Goal: Transaction & Acquisition: Purchase product/service

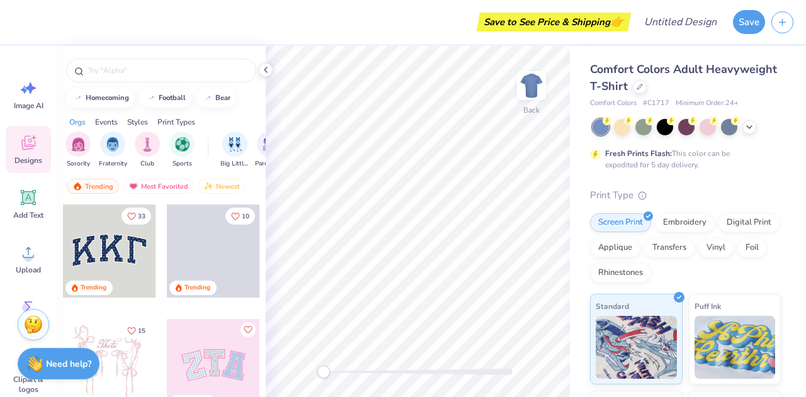
click at [178, 133] on div "filter for Sports" at bounding box center [181, 144] width 25 height 25
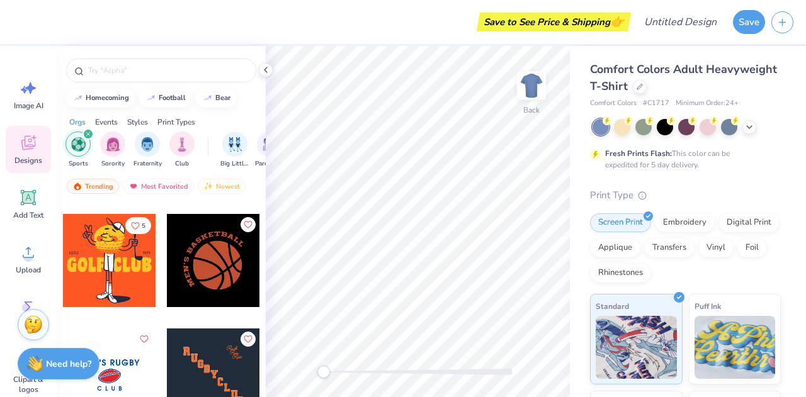
scroll to position [106, 0]
click at [748, 122] on icon at bounding box center [749, 127] width 10 height 10
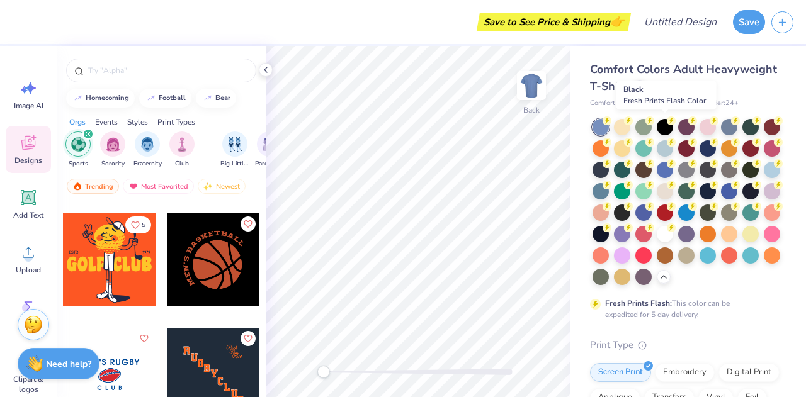
click at [664, 128] on div at bounding box center [665, 127] width 16 height 16
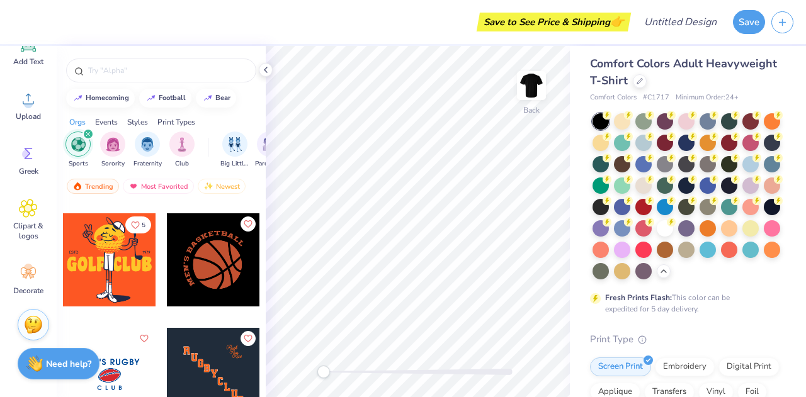
scroll to position [0, 0]
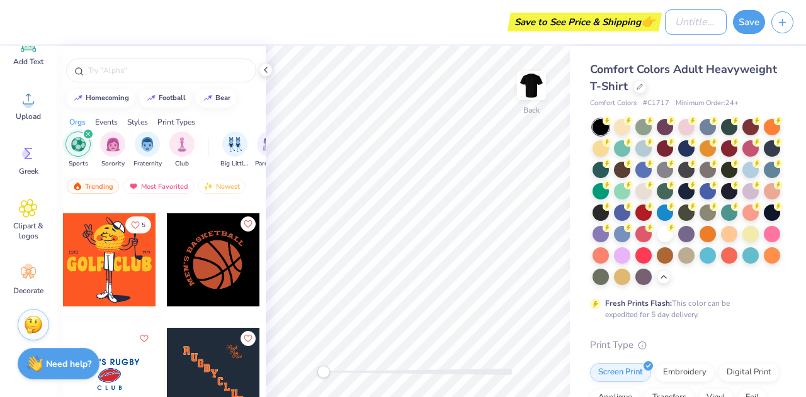
click at [657, 17] on div "Save to See Price & Shipping 👉 Design Title Save" at bounding box center [403, 22] width 806 height 44
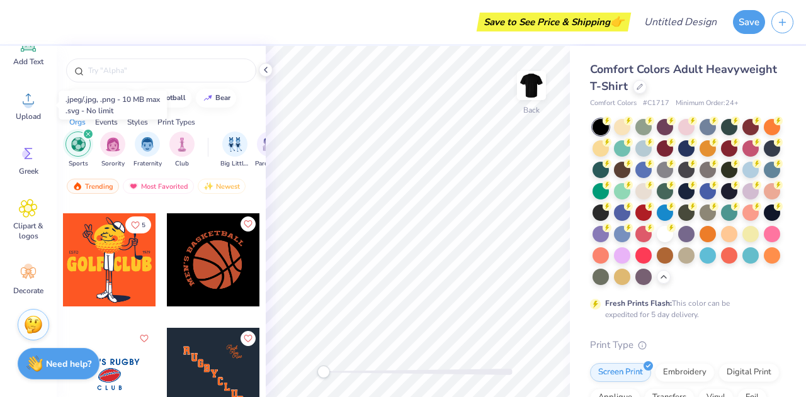
click at [33, 120] on span "Upload" at bounding box center [28, 116] width 25 height 10
click at [29, 93] on icon at bounding box center [28, 98] width 19 height 19
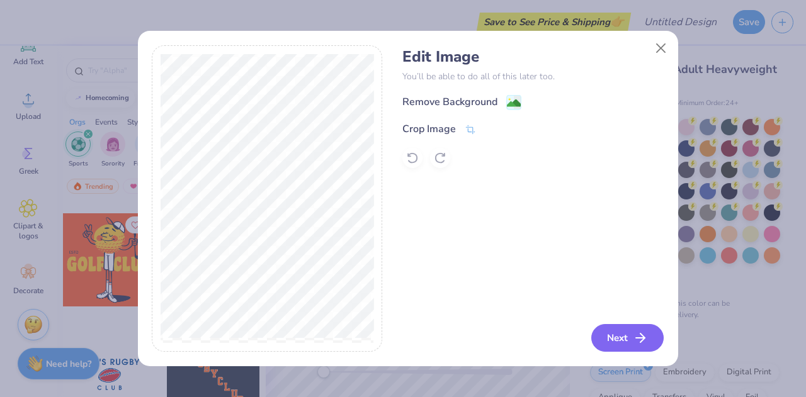
click at [616, 340] on button "Next" at bounding box center [627, 338] width 72 height 28
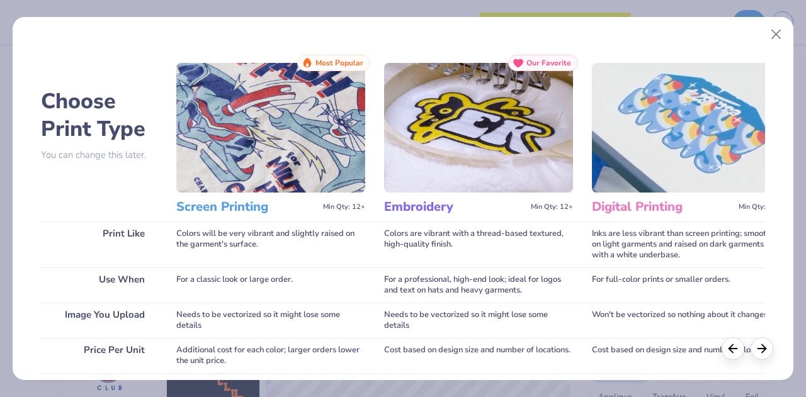
click at [326, 166] on img at bounding box center [270, 128] width 189 height 130
click at [289, 125] on img at bounding box center [270, 128] width 189 height 130
click at [327, 130] on img at bounding box center [270, 128] width 189 height 130
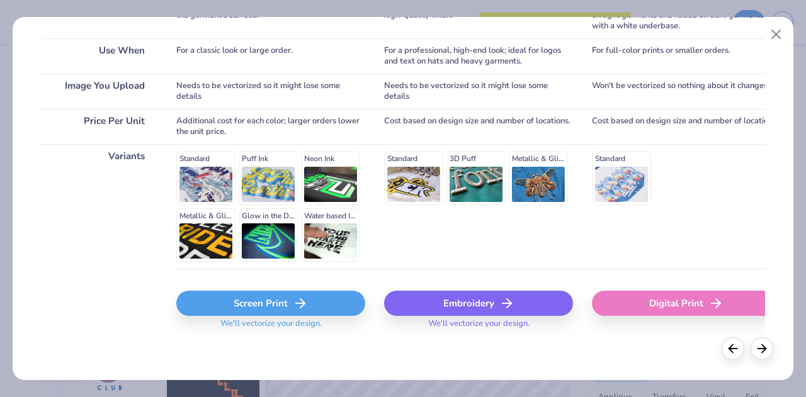
click at [251, 312] on div "Screen Print" at bounding box center [270, 303] width 189 height 25
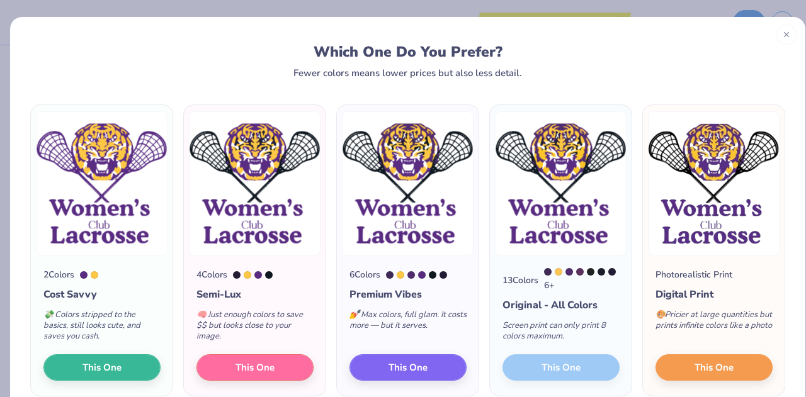
click at [132, 328] on div "💸 Colors stripped to the basics, still looks cute, and saves you cash." at bounding box center [101, 328] width 117 height 52
click at [126, 373] on button "This One" at bounding box center [101, 368] width 117 height 26
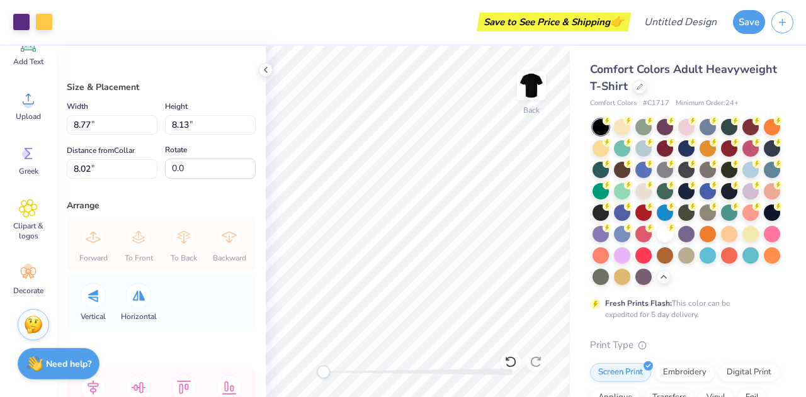
type input "8.77"
type input "8.13"
type input "8.02"
type input "7.88"
type input "7.30"
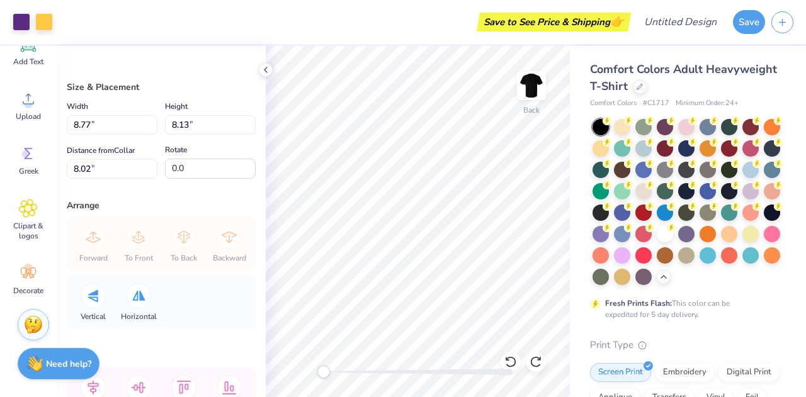
type input "8.85"
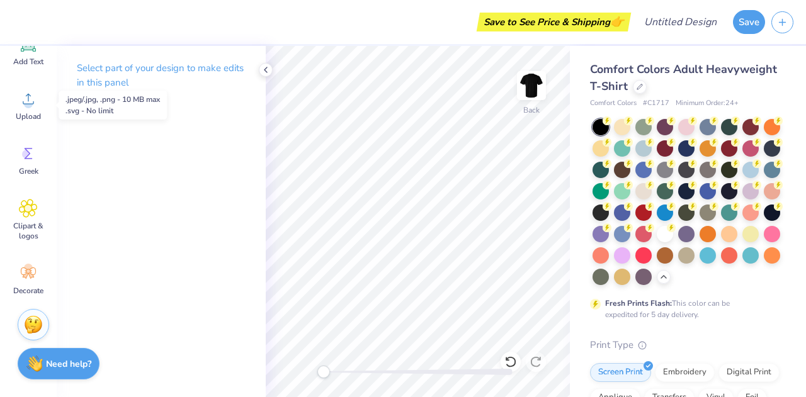
click at [26, 98] on icon at bounding box center [28, 98] width 19 height 19
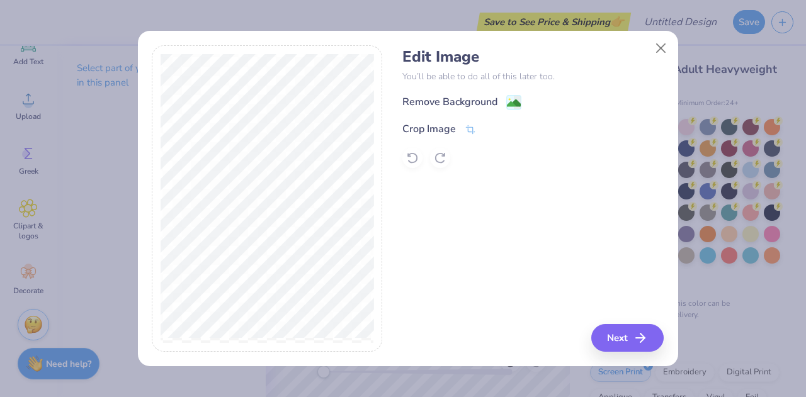
click at [446, 98] on div "Remove Background" at bounding box center [449, 101] width 95 height 15
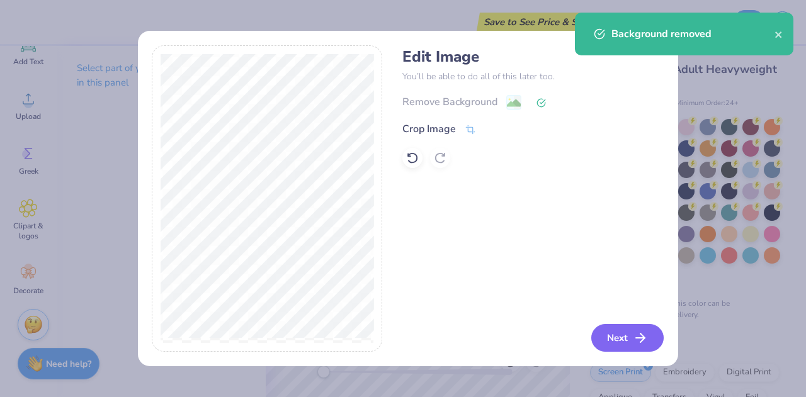
click at [620, 332] on button "Next" at bounding box center [627, 338] width 72 height 28
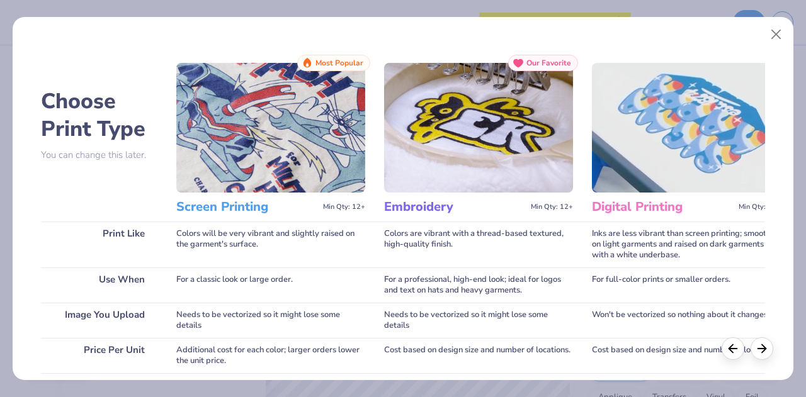
scroll to position [229, 0]
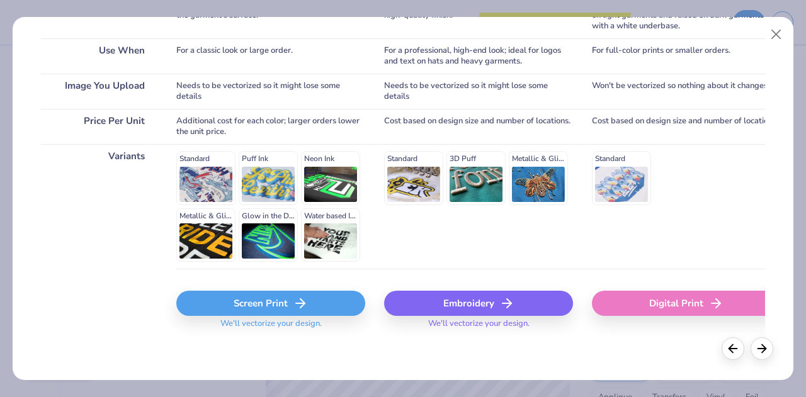
click at [320, 305] on div "Screen Print" at bounding box center [270, 303] width 189 height 25
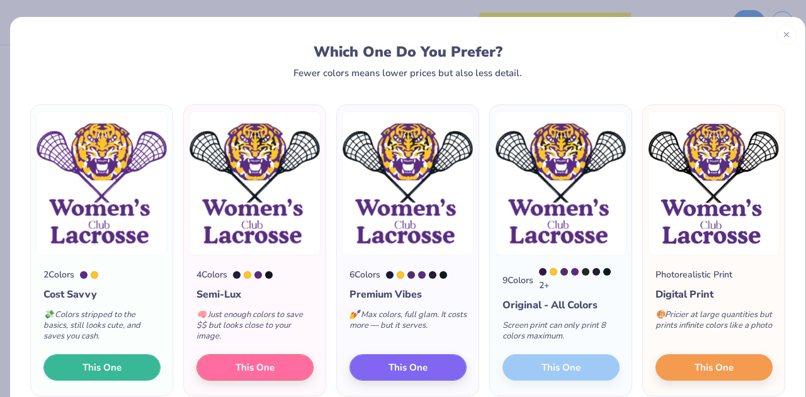
click at [118, 371] on span "This One" at bounding box center [101, 368] width 39 height 14
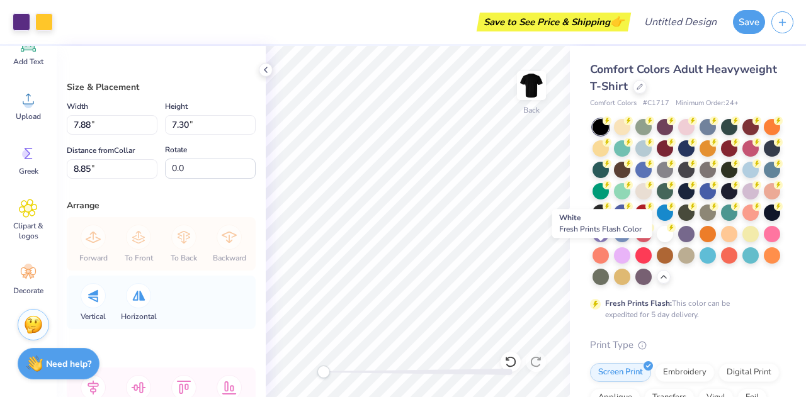
click at [657, 242] on div at bounding box center [665, 234] width 16 height 16
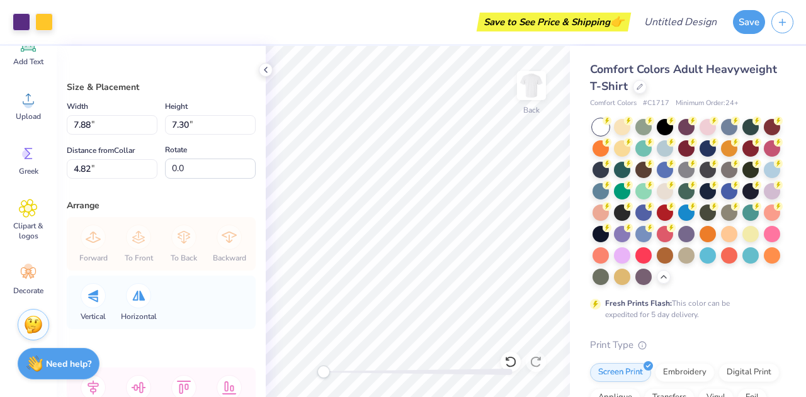
type input "5.58"
type input "5.66"
type input "9.79"
type input "9.07"
type input "11.16"
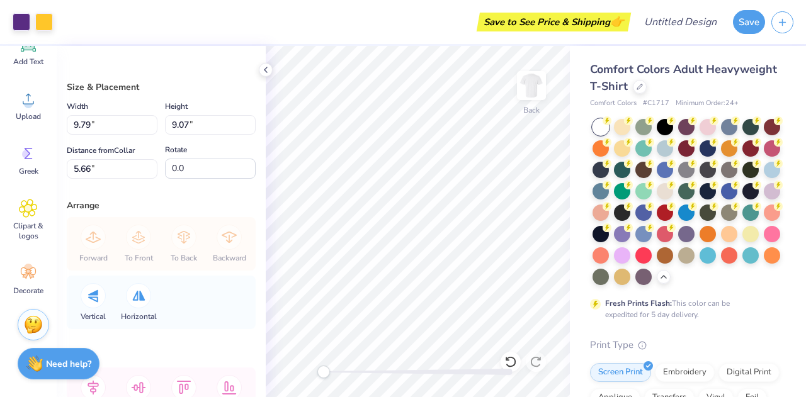
type input "10.34"
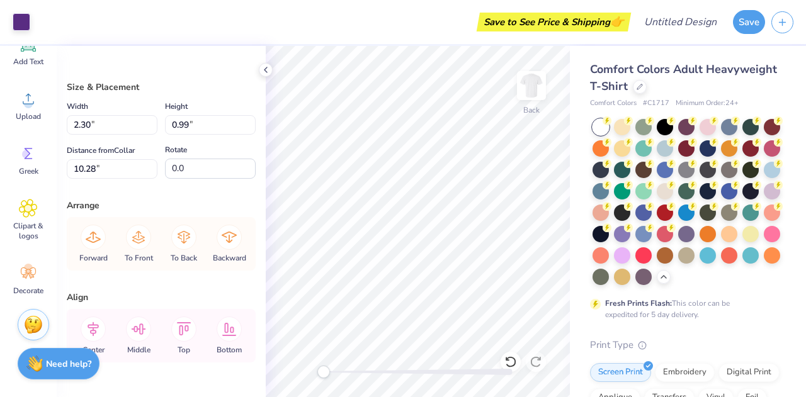
type input "10.77"
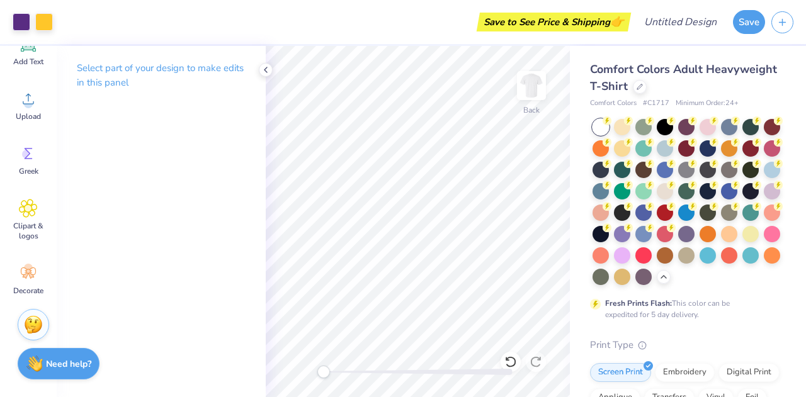
click at [519, 83] on img at bounding box center [531, 85] width 25 height 25
click at [40, 113] on span "Upload" at bounding box center [28, 116] width 25 height 10
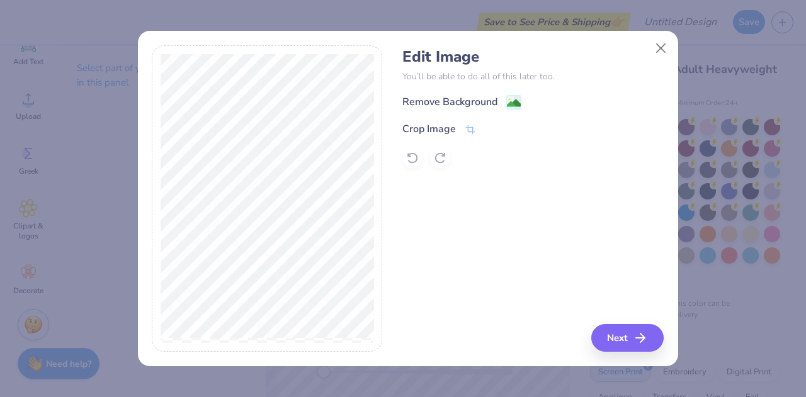
click at [446, 96] on div "Remove Background" at bounding box center [449, 101] width 95 height 15
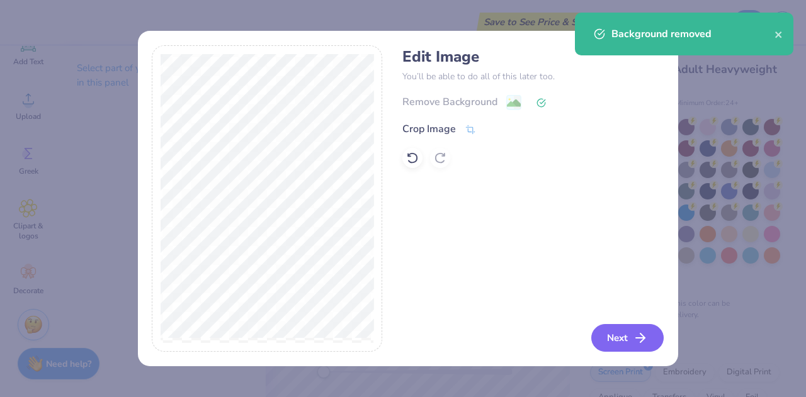
click at [622, 333] on button "Next" at bounding box center [627, 338] width 72 height 28
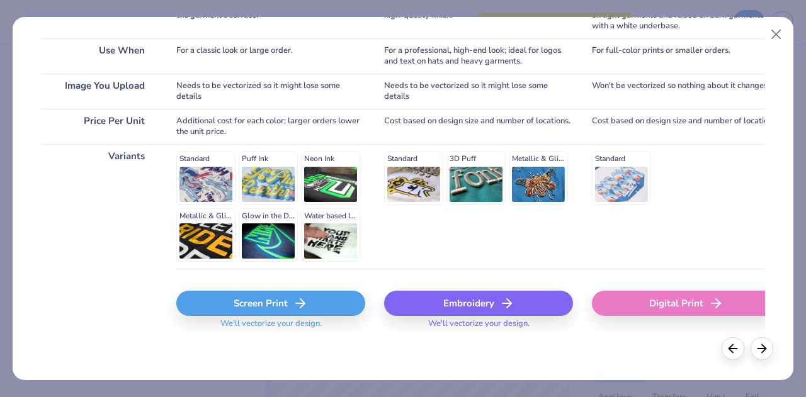
click at [332, 294] on div "Screen Print" at bounding box center [270, 303] width 189 height 25
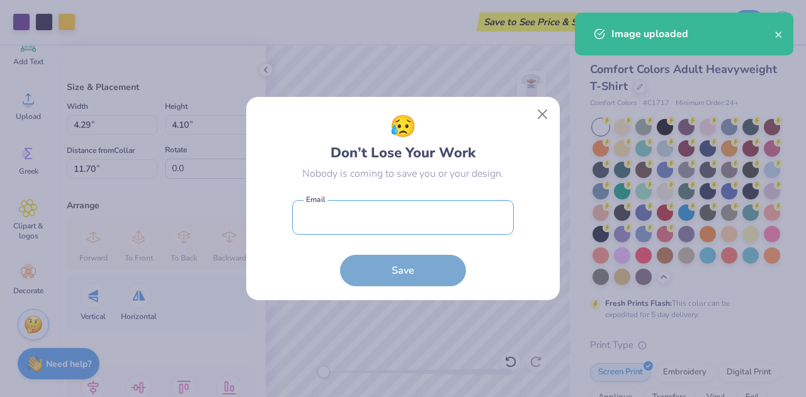
click at [387, 228] on input "email" at bounding box center [403, 217] width 222 height 35
type input "[EMAIL_ADDRESS][DOMAIN_NAME]"
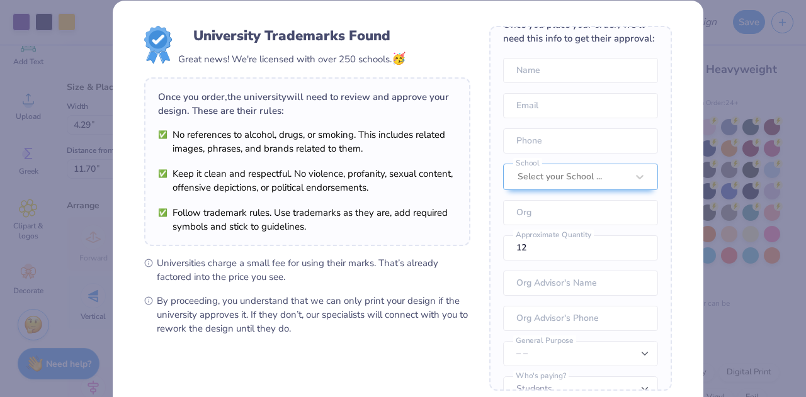
scroll to position [0, 0]
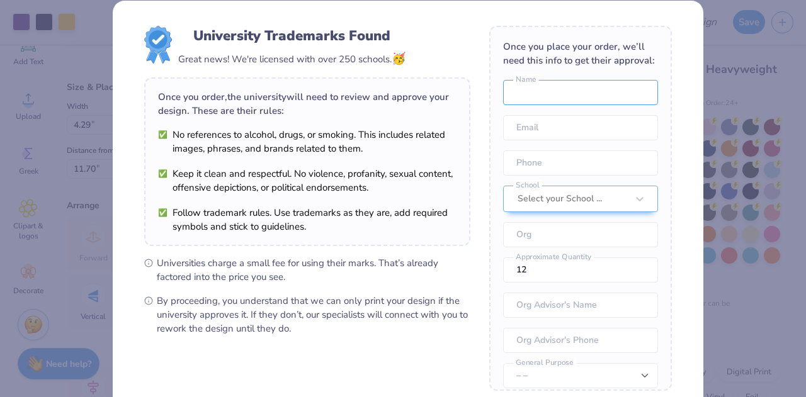
click at [542, 105] on input "text" at bounding box center [580, 92] width 155 height 25
click at [520, 105] on input "text" at bounding box center [580, 92] width 155 height 25
type input "[PERSON_NAME]"
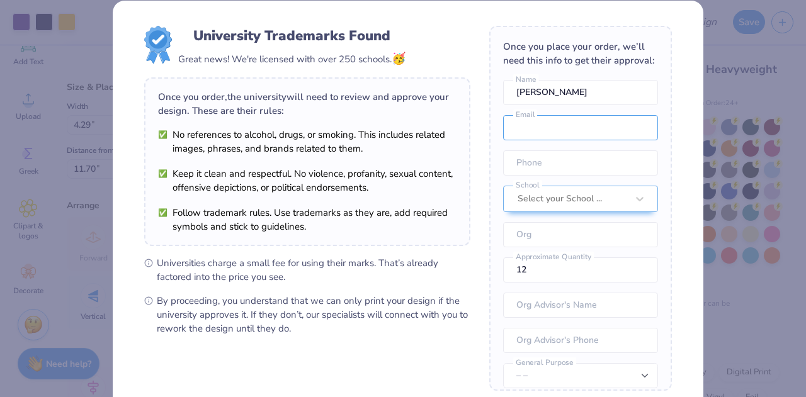
click at [520, 134] on input "email" at bounding box center [580, 127] width 155 height 25
type input "[EMAIL_ADDRESS][DOMAIN_NAME]"
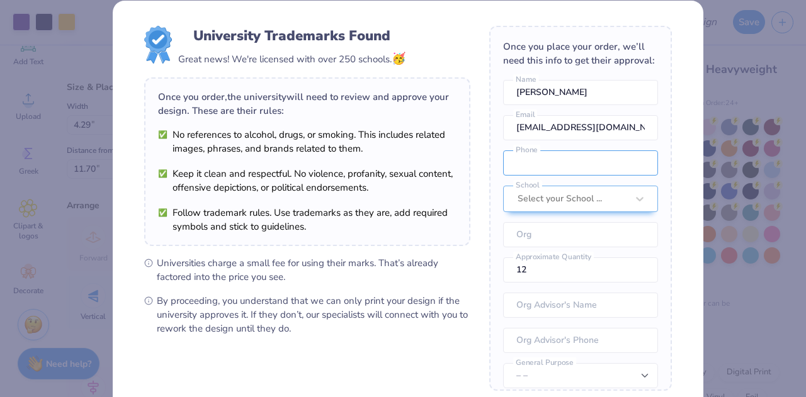
click at [535, 176] on input "tel" at bounding box center [580, 163] width 155 height 25
type input "[PHONE_NUMBER]"
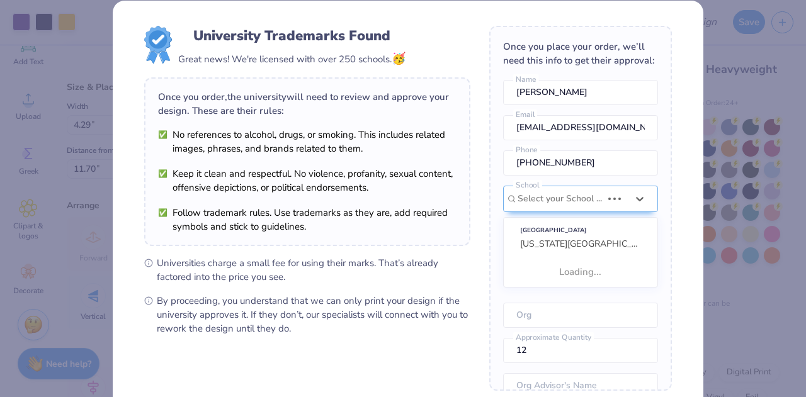
click at [569, 212] on div "Once you place your order, we’ll need this info to get their approval: [PERSON_…" at bounding box center [580, 208] width 183 height 365
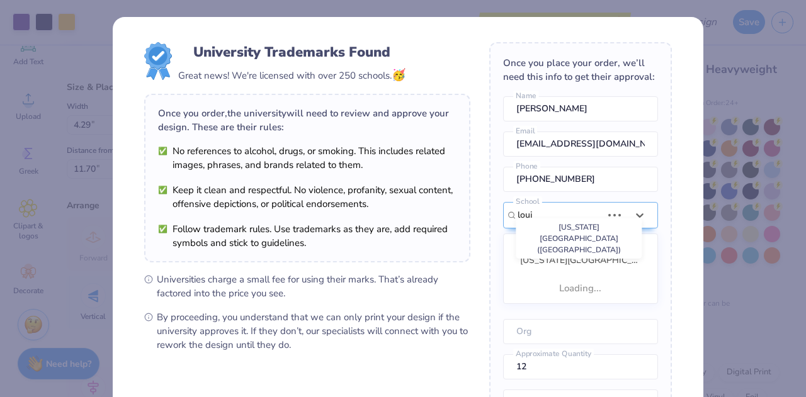
click at [560, 266] on span "[US_STATE][GEOGRAPHIC_DATA] ([GEOGRAPHIC_DATA])" at bounding box center [637, 260] width 234 height 12
type input "loui"
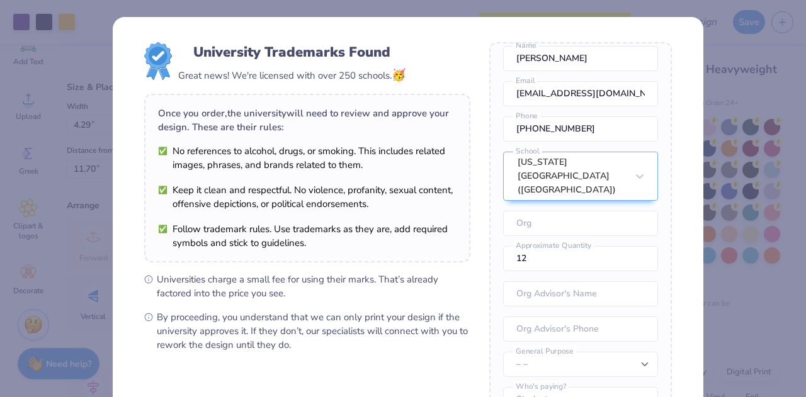
scroll to position [65, 0]
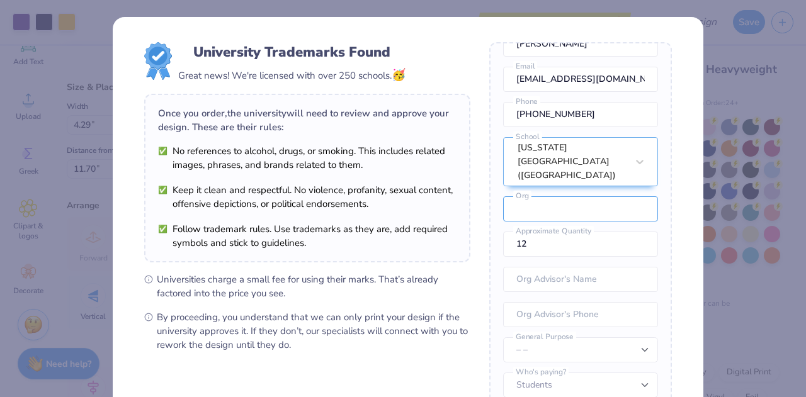
click at [544, 212] on input "text" at bounding box center [580, 208] width 155 height 25
type input "Womens Lacrosse Club"
click at [544, 235] on input "12" at bounding box center [580, 244] width 155 height 25
type input "1"
type input "2"
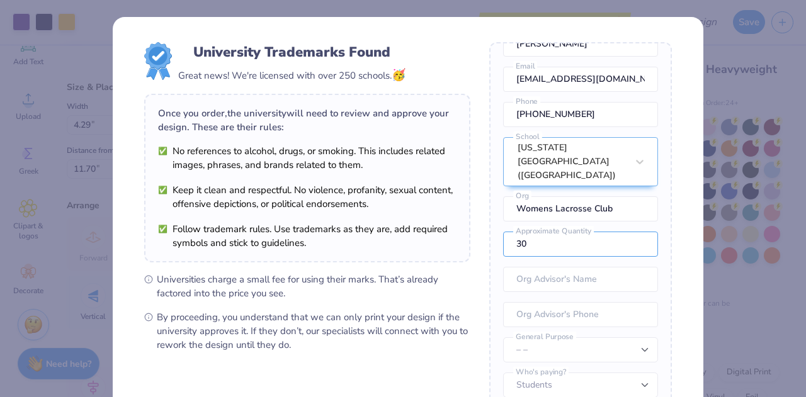
type input "30"
click at [547, 267] on input "text" at bounding box center [580, 279] width 155 height 25
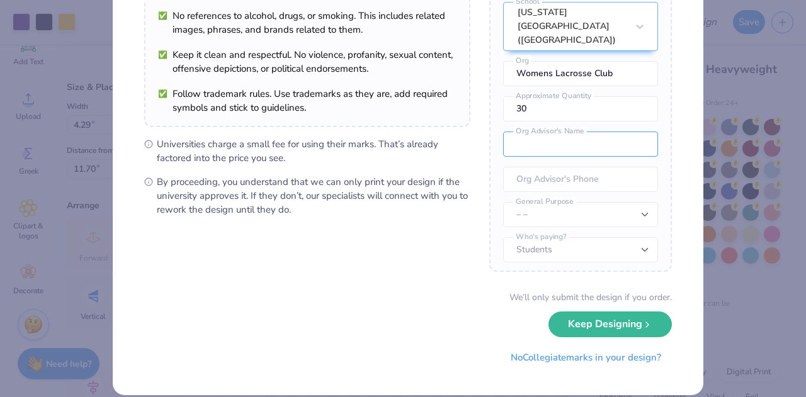
scroll to position [137, 0]
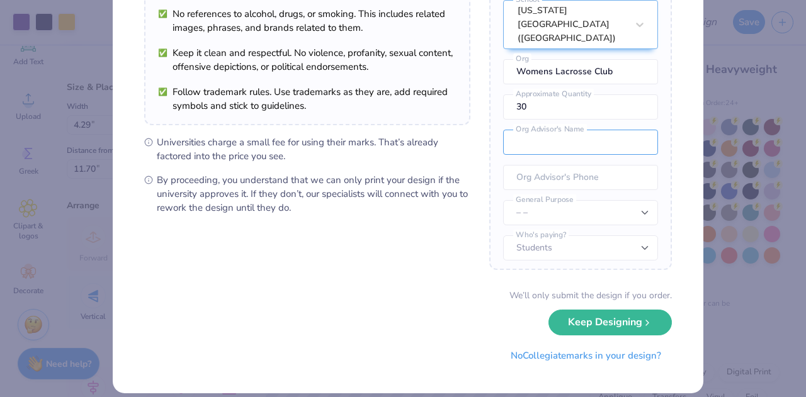
click at [534, 137] on input "text" at bounding box center [580, 142] width 155 height 25
type input "Mags"
click at [575, 310] on button "Keep Designing" at bounding box center [610, 323] width 123 height 26
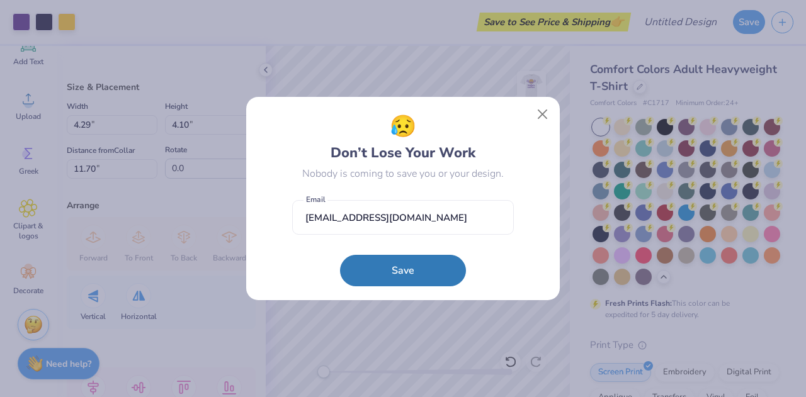
scroll to position [6, 0]
click at [402, 217] on input "[EMAIL_ADDRESS][DOMAIN_NAME]" at bounding box center [403, 217] width 222 height 35
click at [417, 273] on button "Save" at bounding box center [403, 270] width 126 height 31
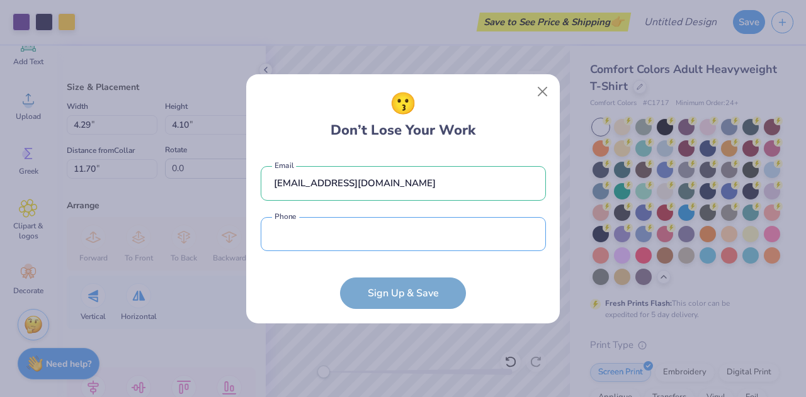
click at [392, 225] on input "tel" at bounding box center [403, 234] width 285 height 35
type input "[PHONE_NUMBER]"
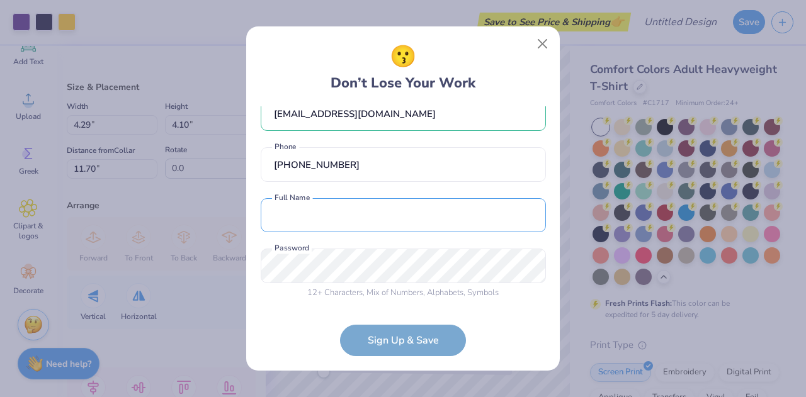
click at [366, 215] on input "text" at bounding box center [403, 215] width 285 height 35
type input "[PERSON_NAME]"
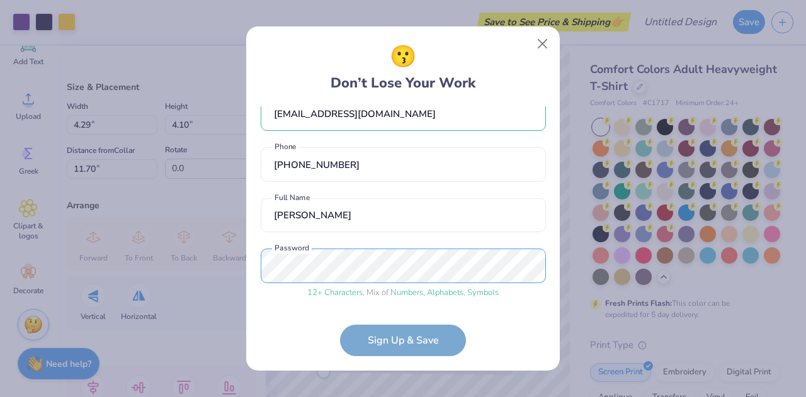
scroll to position [70, 0]
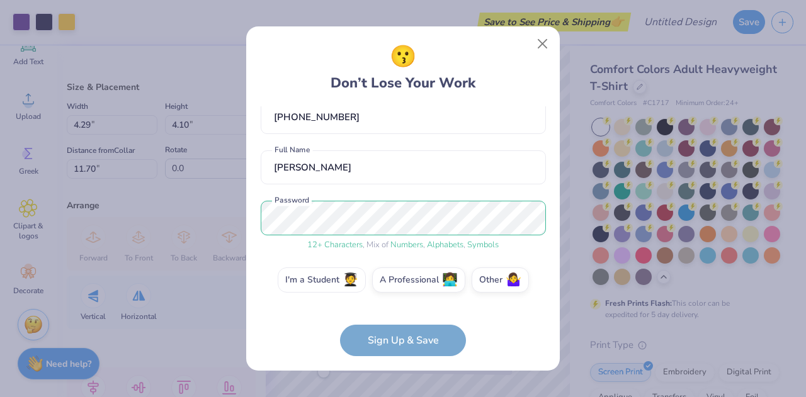
click at [343, 273] on span "🧑‍🎓" at bounding box center [351, 280] width 16 height 14
click at [399, 350] on input "I'm a Student 🧑‍🎓" at bounding box center [403, 354] width 8 height 8
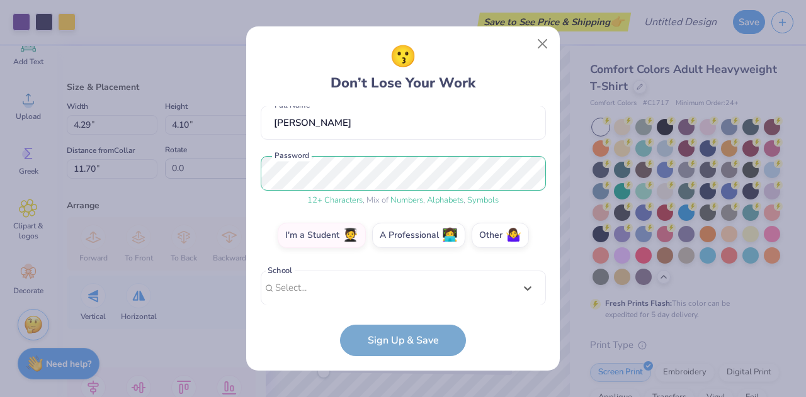
scroll to position [310, 0]
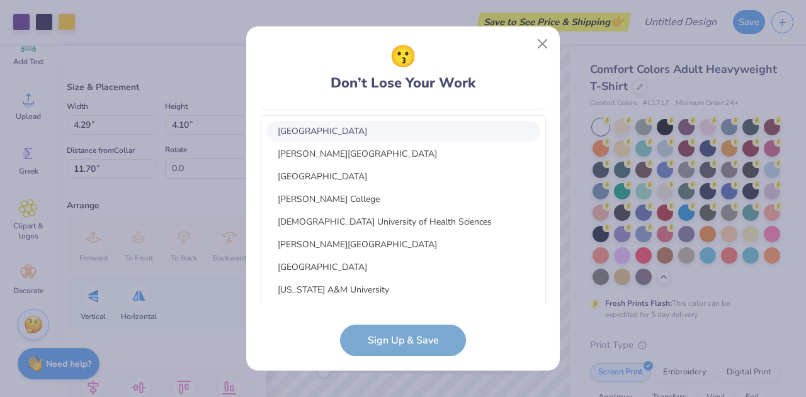
click at [370, 303] on div "option focused, 1 of 30. 30 results available. Use Up and Down to choose option…" at bounding box center [403, 191] width 285 height 230
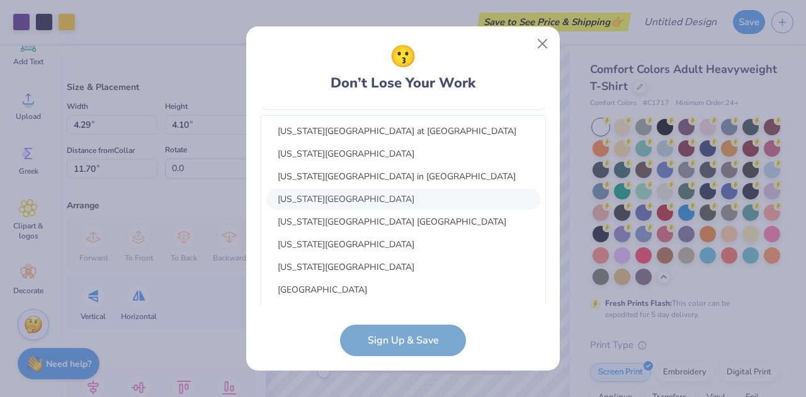
click at [352, 203] on div "[US_STATE][GEOGRAPHIC_DATA]" at bounding box center [403, 199] width 274 height 21
type input "[US_STATE] sta"
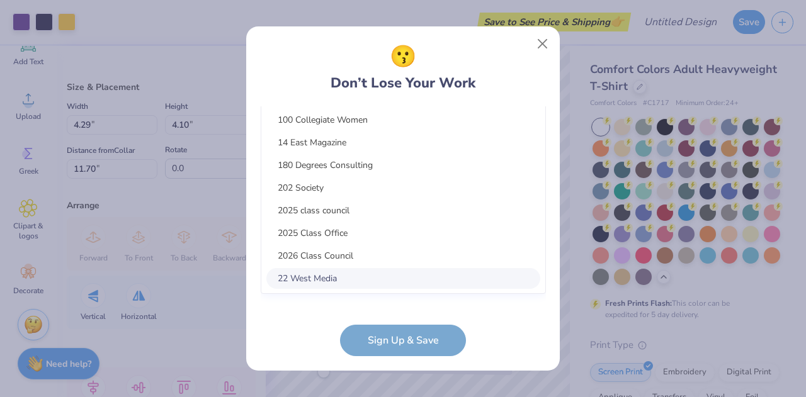
scroll to position [360, 0]
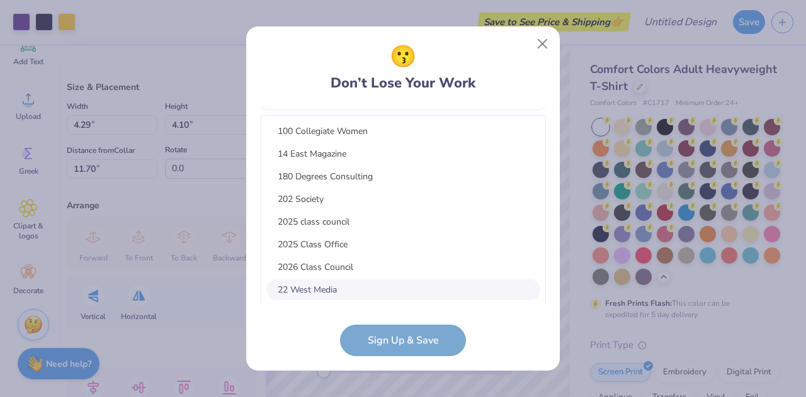
click at [374, 283] on div "option focused, 8 of 15. 15 results available. Use Up and Down to choose option…" at bounding box center [403, 191] width 285 height 230
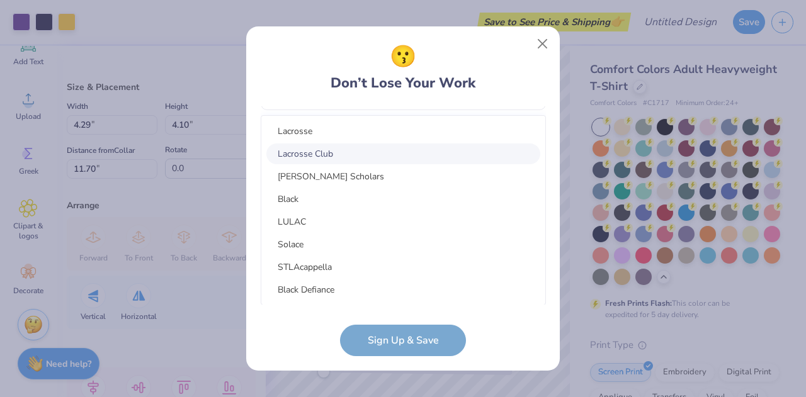
click at [329, 159] on div "Lacrosse Club" at bounding box center [403, 154] width 274 height 21
type input "lac"
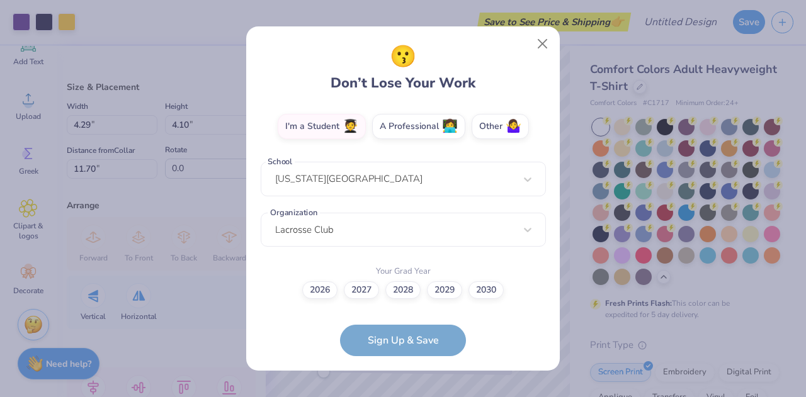
scroll to position [223, 0]
click at [405, 283] on label "2028" at bounding box center [402, 291] width 35 height 18
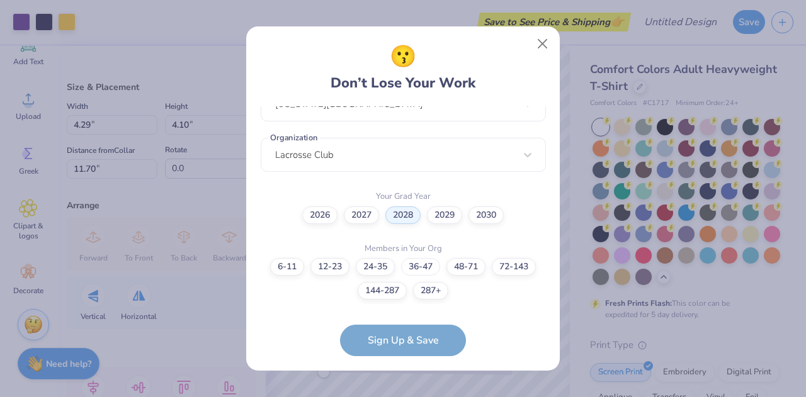
click at [422, 273] on label "36-47" at bounding box center [420, 267] width 39 height 18
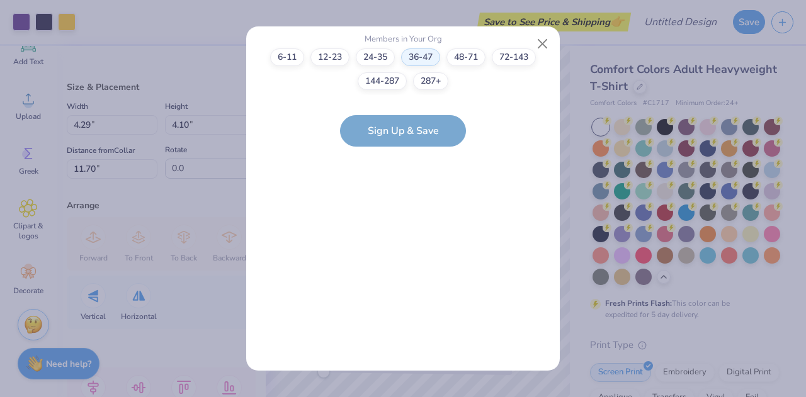
scroll to position [0, 0]
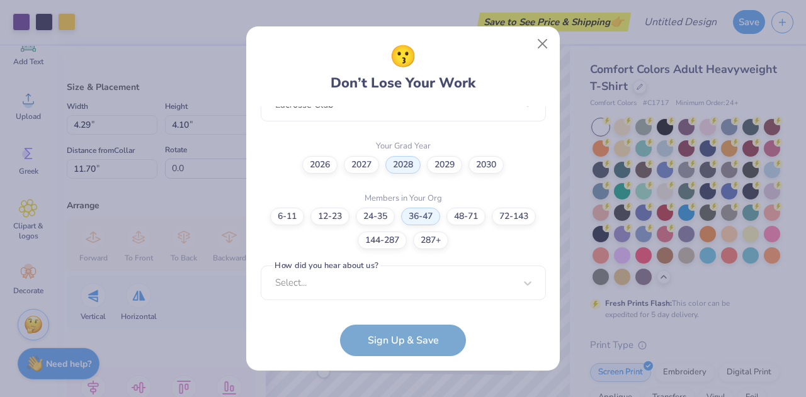
drag, startPoint x: 406, startPoint y: 302, endPoint x: 399, endPoint y: 288, distance: 16.1
click at [399, 288] on div "[EMAIL_ADDRESS][DOMAIN_NAME] Email [PHONE_NUMBER] Phone [PERSON_NAME] Full Name…" at bounding box center [403, 205] width 285 height 199
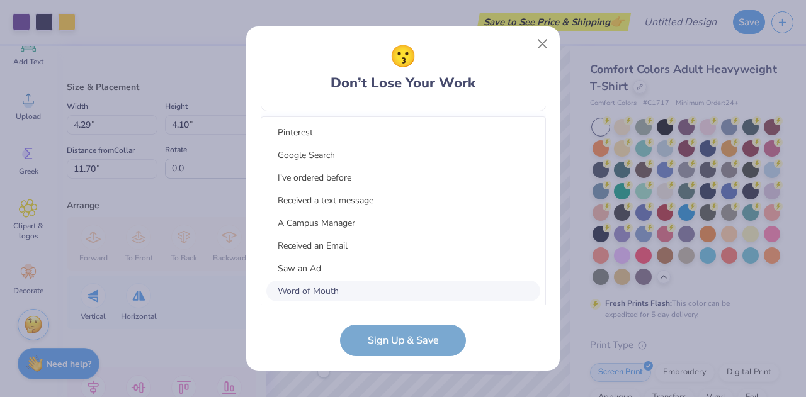
click at [399, 288] on div "option Word of Mouth focused, 8 of 15. 15 results available. Use Up and Down to…" at bounding box center [403, 192] width 285 height 230
click at [353, 205] on div "Received a text message" at bounding box center [403, 200] width 274 height 21
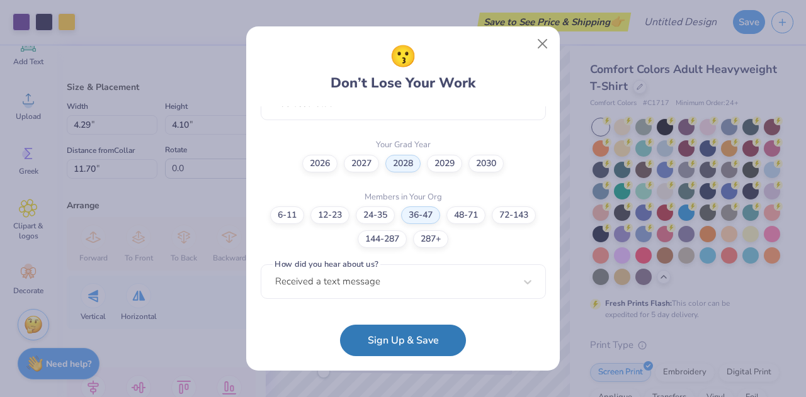
scroll to position [349, 0]
click at [382, 331] on button "Sign Up & Save" at bounding box center [403, 340] width 126 height 31
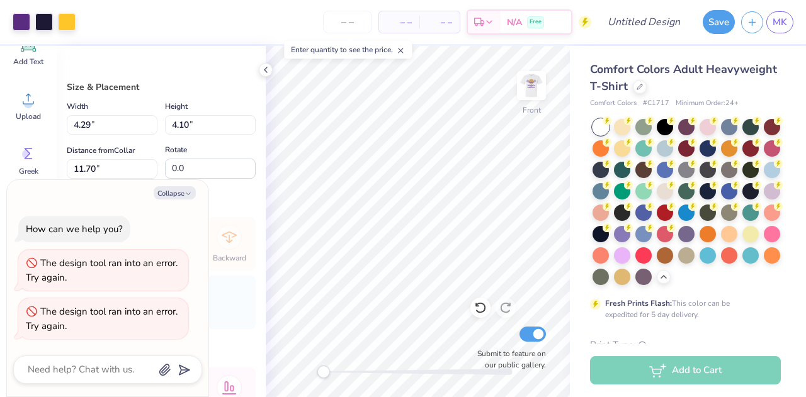
click at [530, 90] on img at bounding box center [531, 85] width 25 height 25
click at [534, 91] on img at bounding box center [531, 85] width 25 height 25
click at [486, 27] on icon at bounding box center [489, 22] width 10 height 10
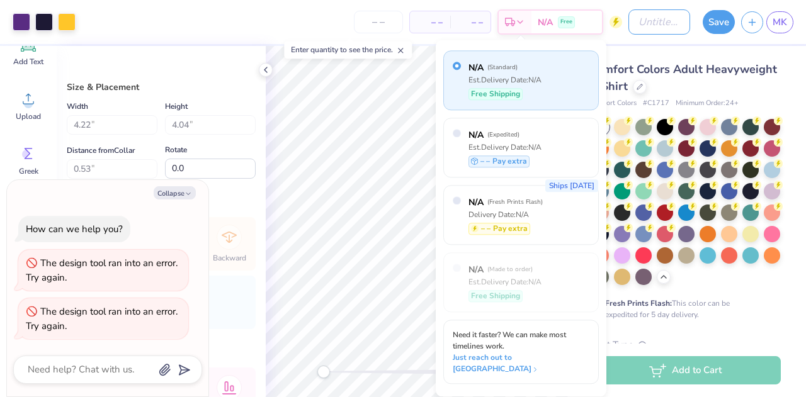
click at [639, 23] on input "Design Title" at bounding box center [659, 21] width 62 height 25
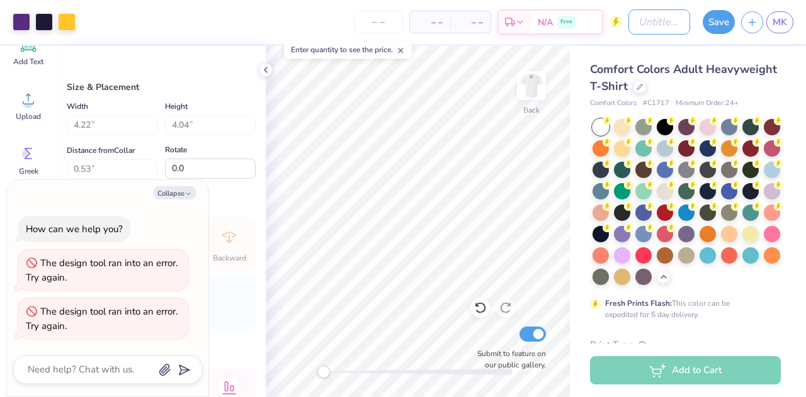
click at [639, 23] on input "Design Title" at bounding box center [659, 21] width 62 height 25
type textarea "x"
type input "S"
type textarea "x"
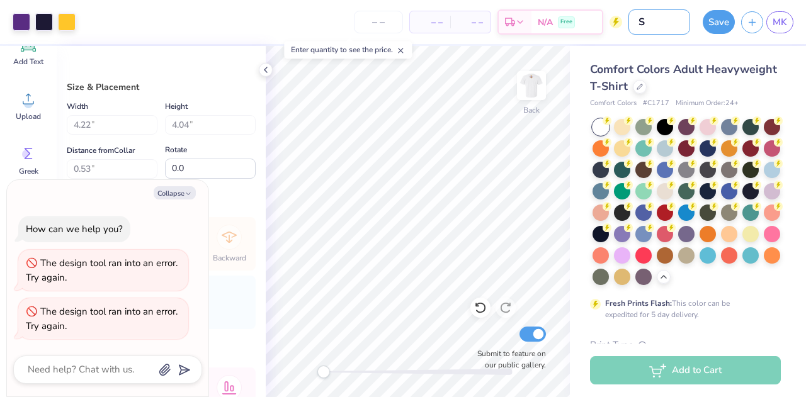
type input "Sh"
type textarea "x"
type input "Sho"
type textarea "x"
type input "Shoo"
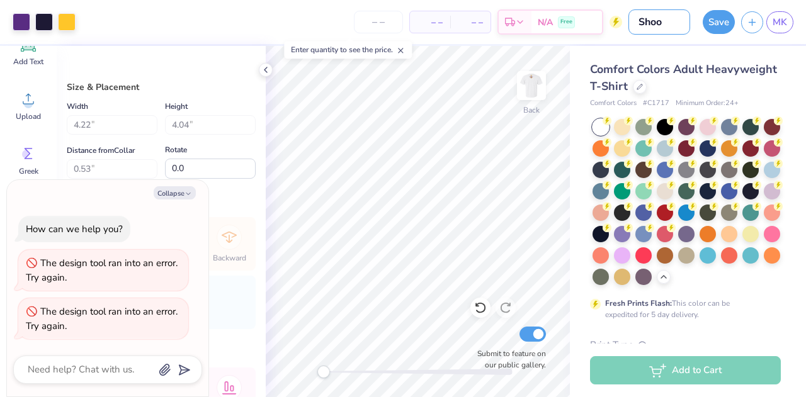
type textarea "x"
type input "Shoot"
type textarea "x"
type input "Shooti"
type textarea "x"
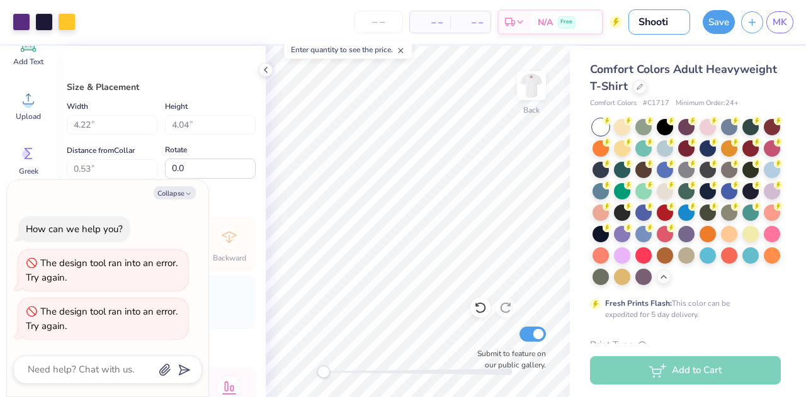
type input "Shootin"
type textarea "x"
type input "Shooting"
type textarea "x"
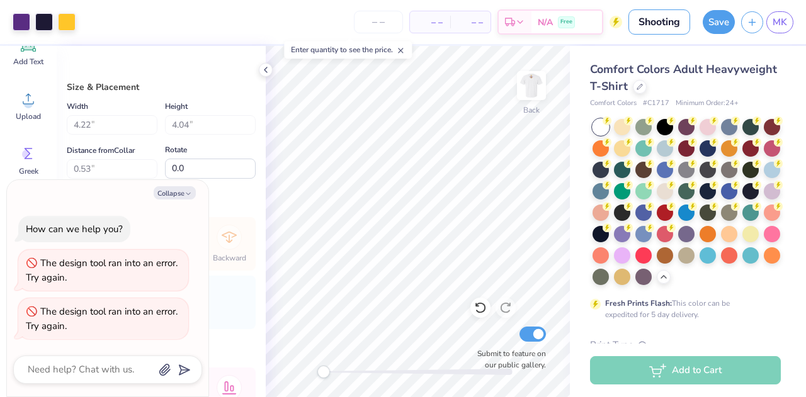
type input "Shooting"
type textarea "x"
type input "Shooting S"
type textarea "x"
type input "Shooting Sh"
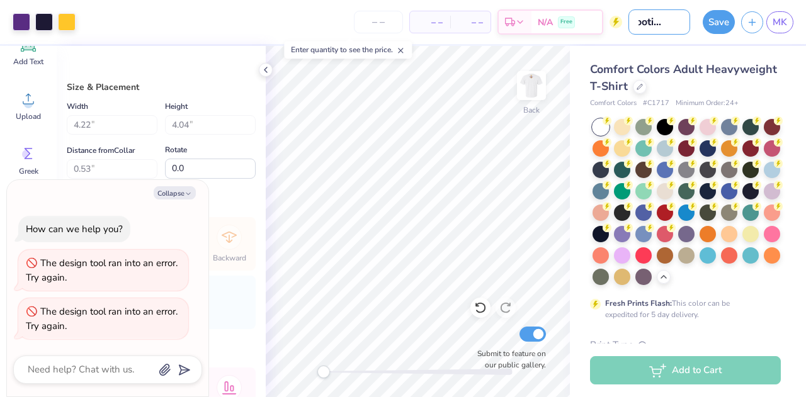
type textarea "x"
type input "Shooting Shi"
type textarea "x"
type input "Shooting Shir"
type textarea "x"
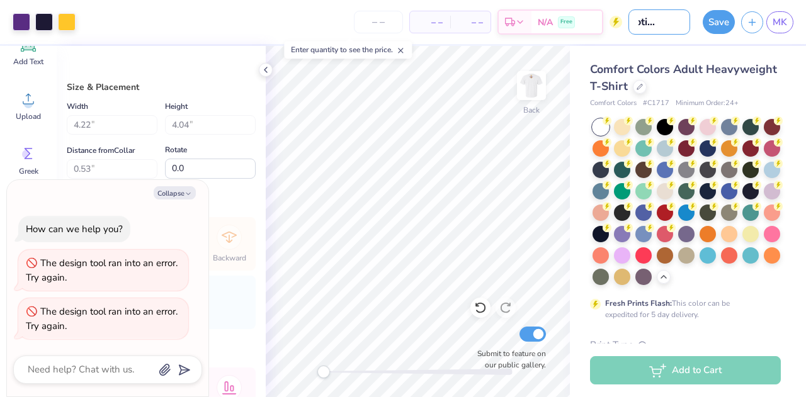
type input "Shooting Shirt"
type textarea "x"
type input "Shooting Shirt"
type textarea "x"
type input "Shooting Shirt o"
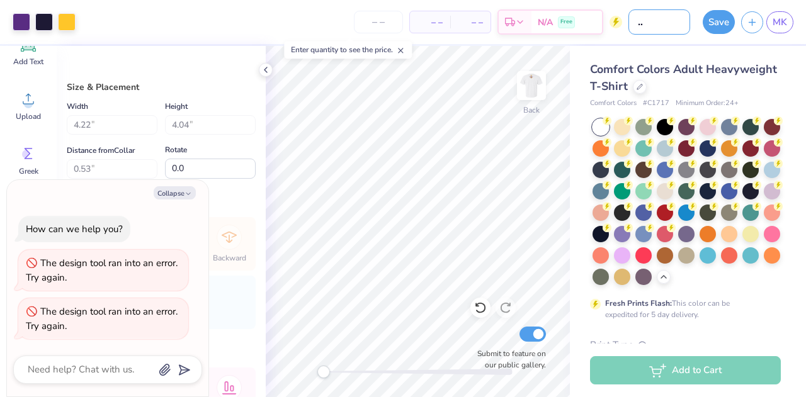
type textarea "x"
type input "Shooting Shirt on"
type textarea "x"
type input "Shooting Shirt one"
type textarea "x"
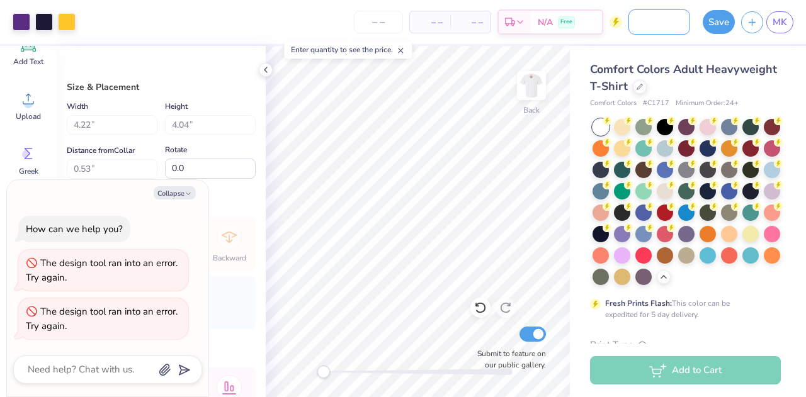
scroll to position [0, 45]
type input "Shooting Shirt one"
click at [718, 12] on button "Save" at bounding box center [719, 22] width 32 height 24
click at [713, 23] on div "Save" at bounding box center [719, 22] width 32 height 24
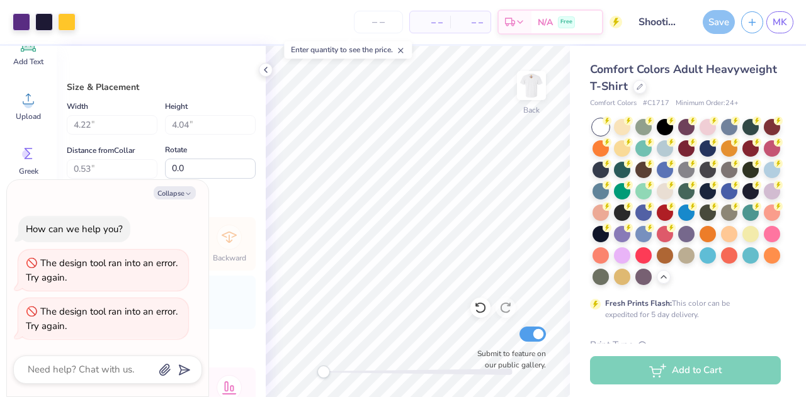
click at [731, 385] on div "Add to Cart" at bounding box center [688, 371] width 236 height 54
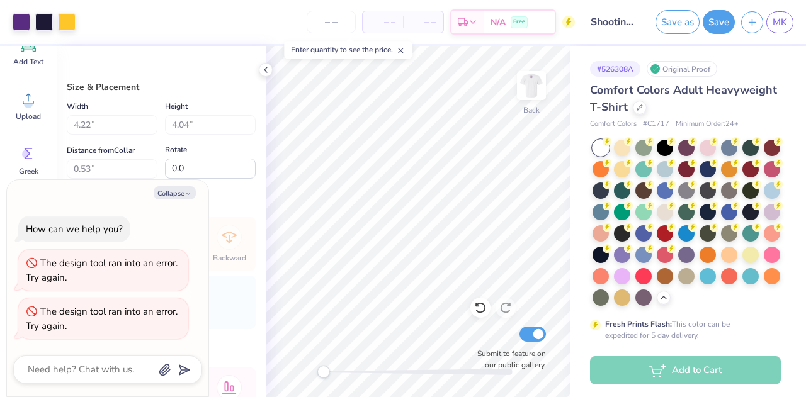
click at [765, 62] on div "# 526308A Original Proof" at bounding box center [685, 69] width 191 height 16
click at [724, 26] on button "Save" at bounding box center [719, 22] width 32 height 24
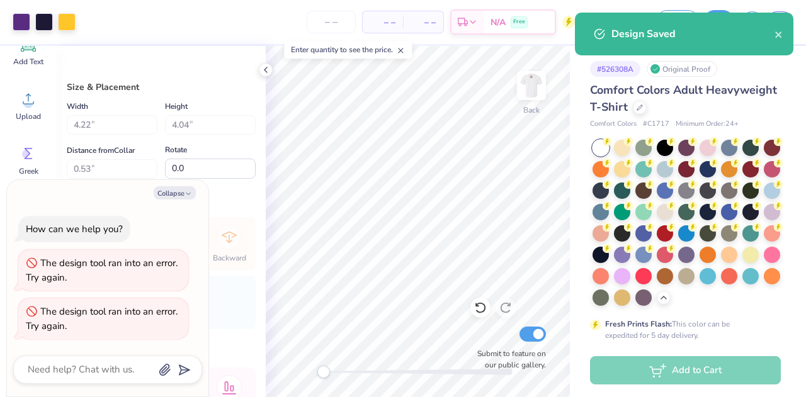
click at [752, 26] on div "Design Saved" at bounding box center [692, 33] width 163 height 15
click at [777, 145] on div "# 526308A Original Proof Comfort Colors Adult Heavyweight T-Shirt Comfort Color…" at bounding box center [688, 397] width 236 height 703
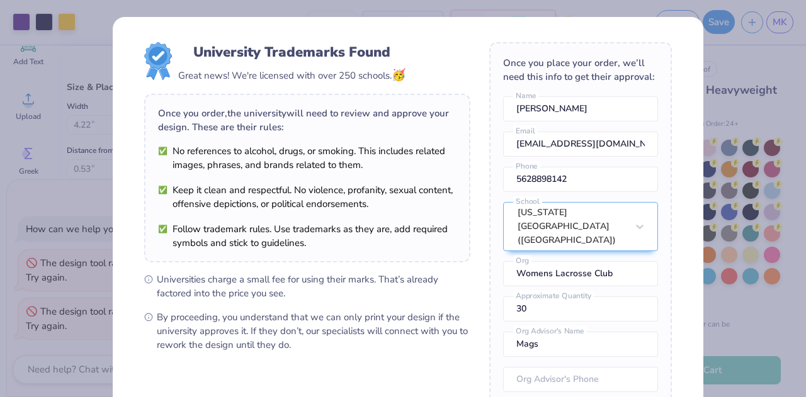
click at [773, 36] on div "Design Saved" at bounding box center [684, 38] width 224 height 57
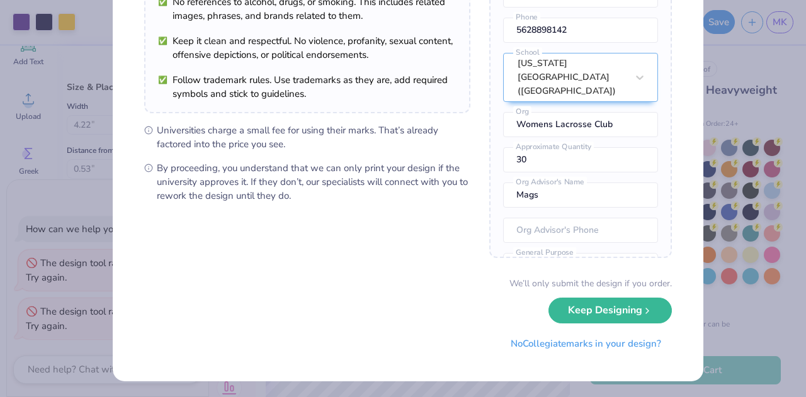
click at [612, 302] on button "Keep Designing" at bounding box center [610, 311] width 123 height 26
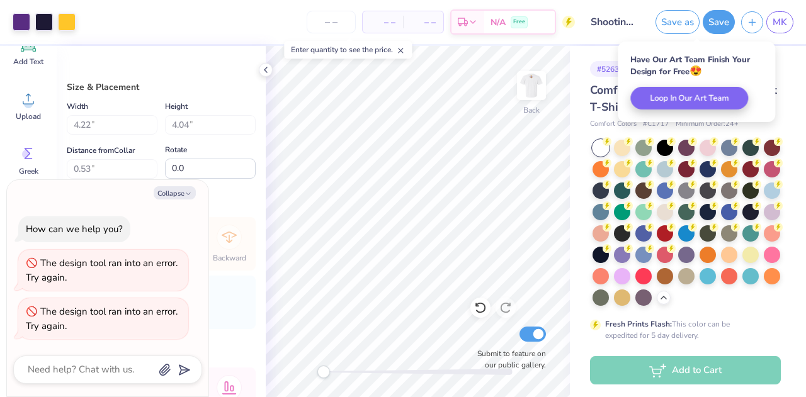
scroll to position [6, 0]
click at [748, 22] on icon "button" at bounding box center [752, 22] width 11 height 11
type textarea "x"
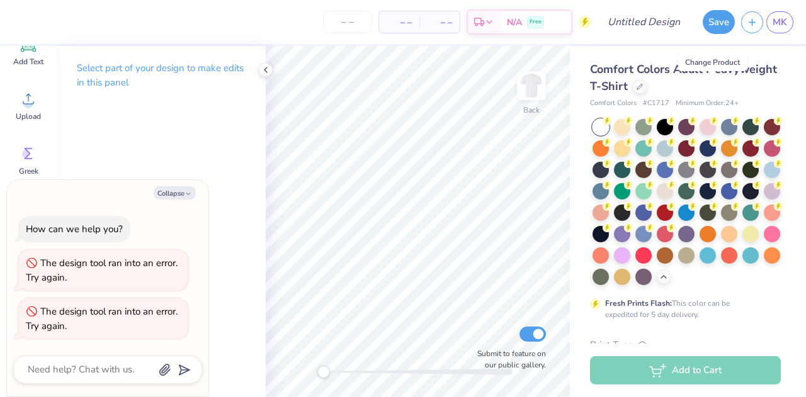
click at [647, 89] on div at bounding box center [640, 87] width 14 height 14
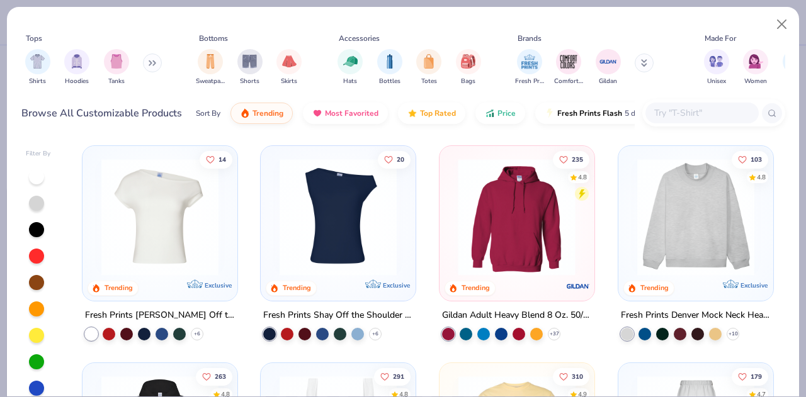
click at [523, 203] on div at bounding box center [387, 217] width 389 height 117
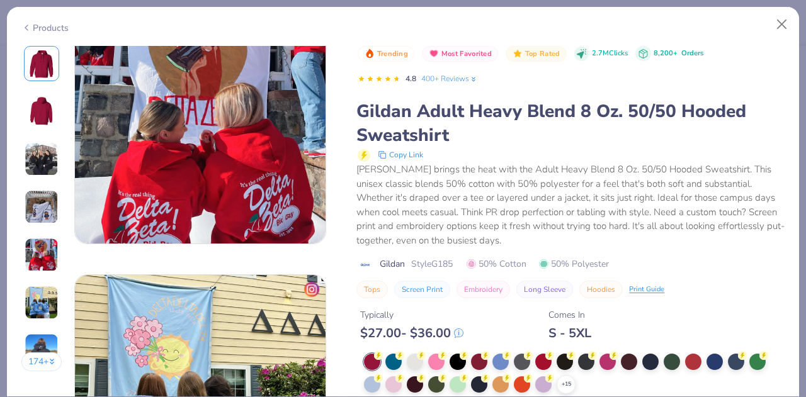
scroll to position [1183, 0]
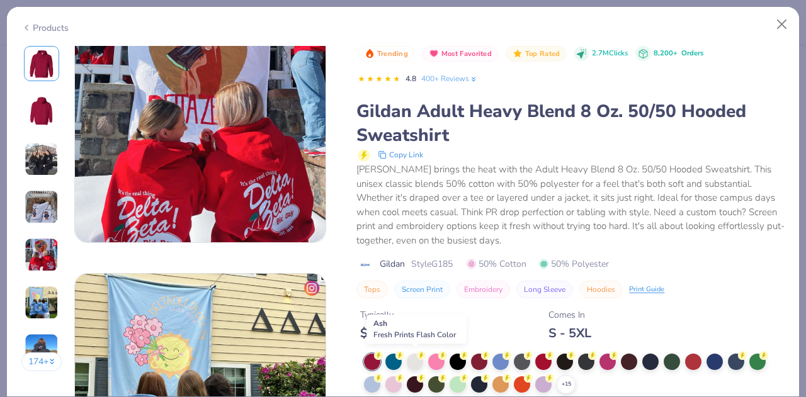
click at [416, 365] on div at bounding box center [415, 362] width 16 height 16
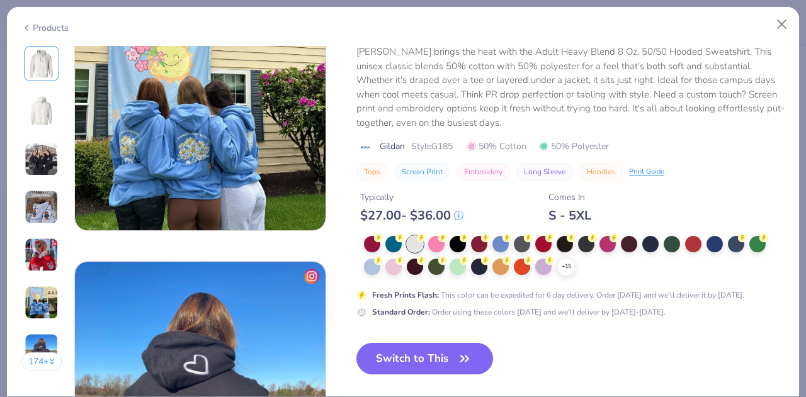
scroll to position [1478, 0]
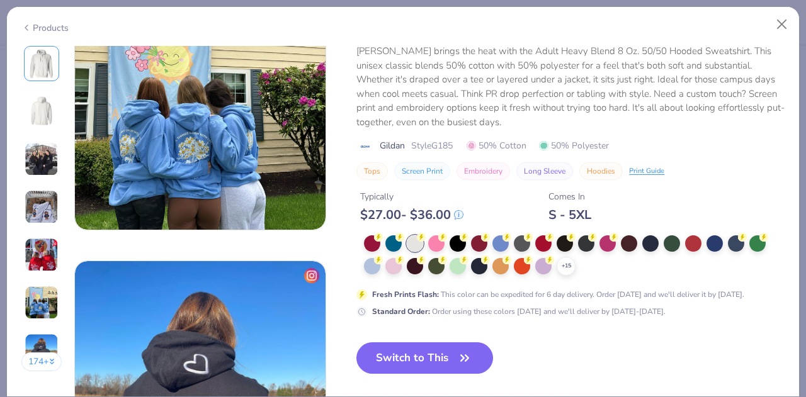
click at [0, 0] on icon at bounding box center [0, 0] width 0 height 0
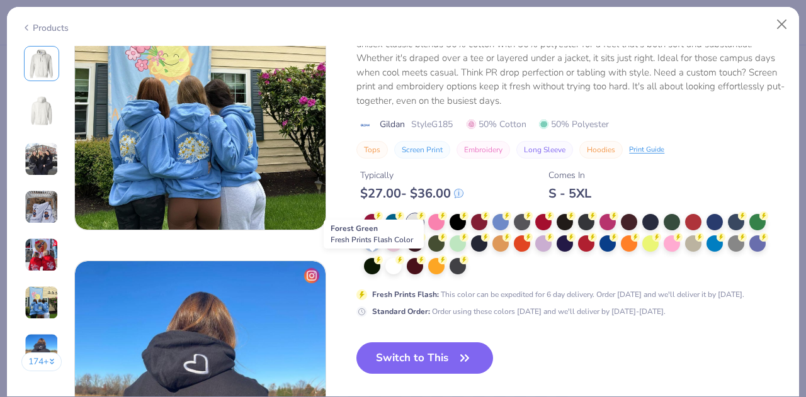
click at [377, 265] on div at bounding box center [372, 266] width 16 height 16
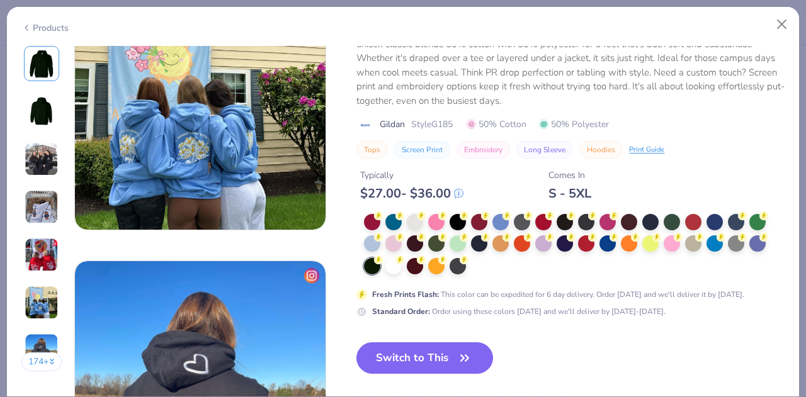
click at [467, 343] on button "Switch to This" at bounding box center [424, 358] width 137 height 31
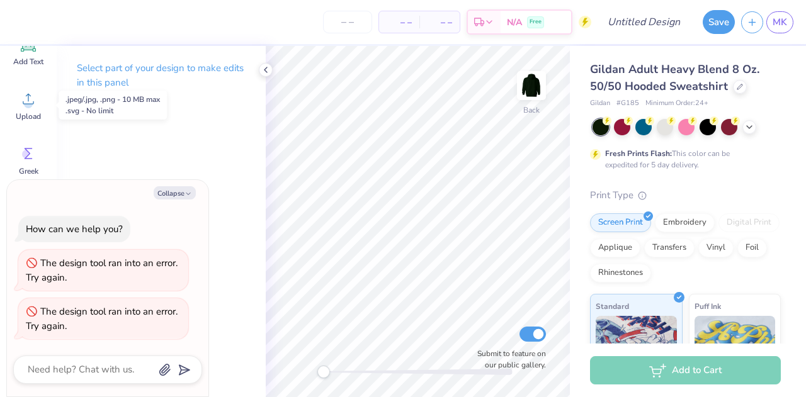
click at [25, 95] on icon at bounding box center [28, 98] width 19 height 19
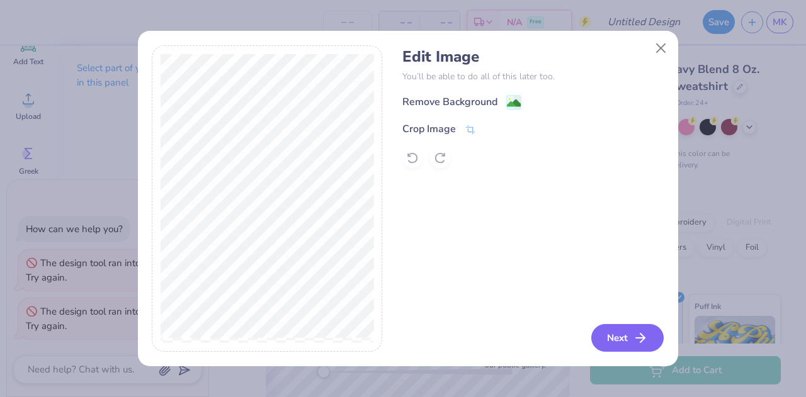
click at [636, 338] on button "Next" at bounding box center [627, 338] width 72 height 28
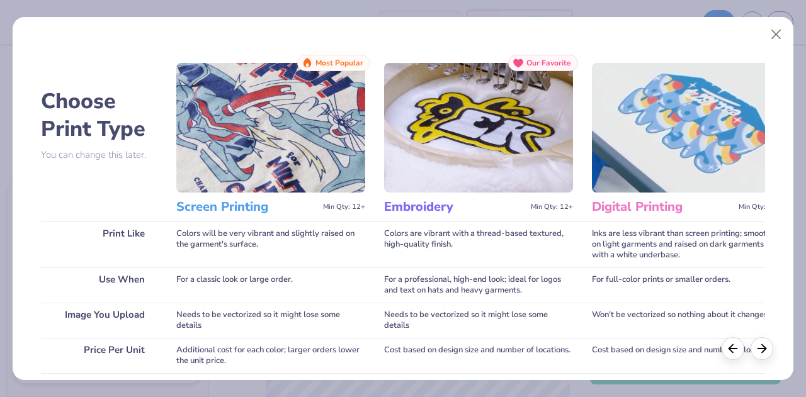
scroll to position [229, 0]
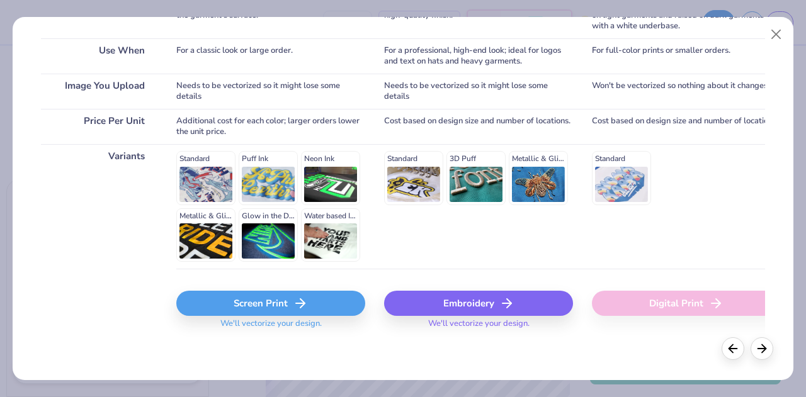
click at [307, 304] on div "Screen Print" at bounding box center [270, 303] width 189 height 25
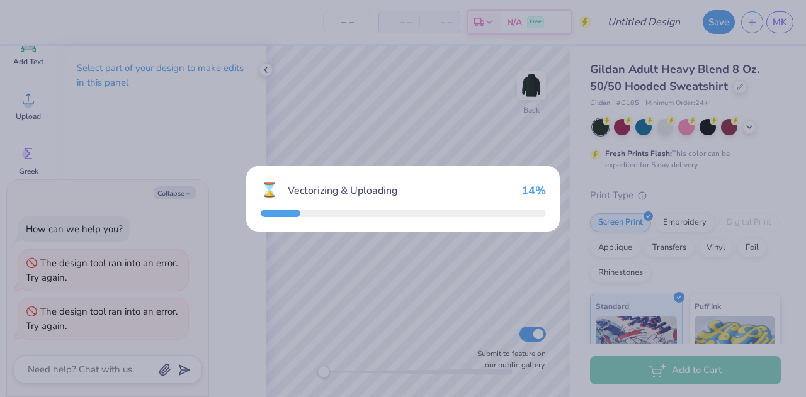
type textarea "x"
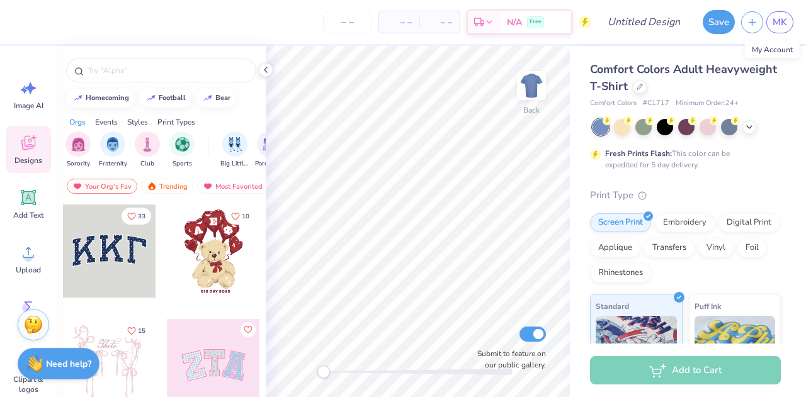
click at [778, 28] on span "MK" at bounding box center [780, 22] width 14 height 14
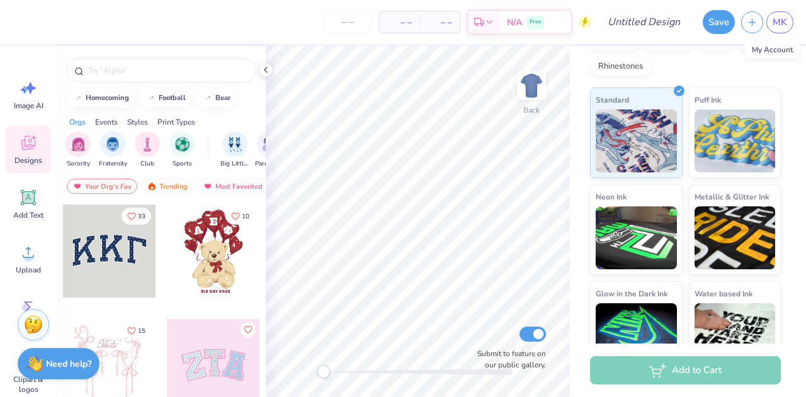
scroll to position [234, 0]
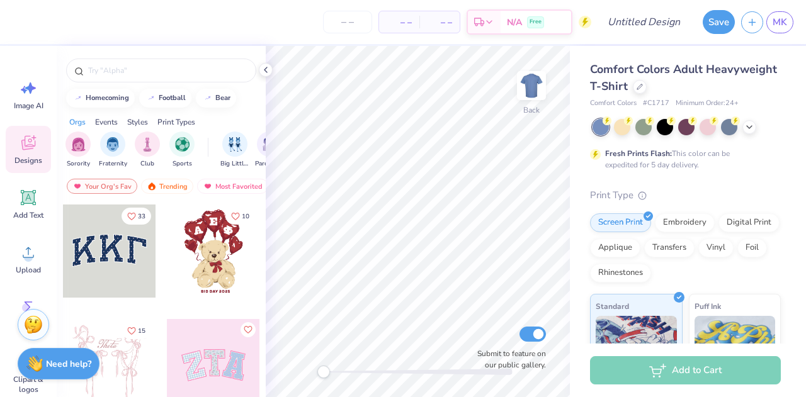
click at [710, 92] on div "Comfort Colors Adult Heavyweight T-Shirt" at bounding box center [685, 78] width 191 height 34
click at [642, 84] on icon at bounding box center [639, 86] width 5 height 5
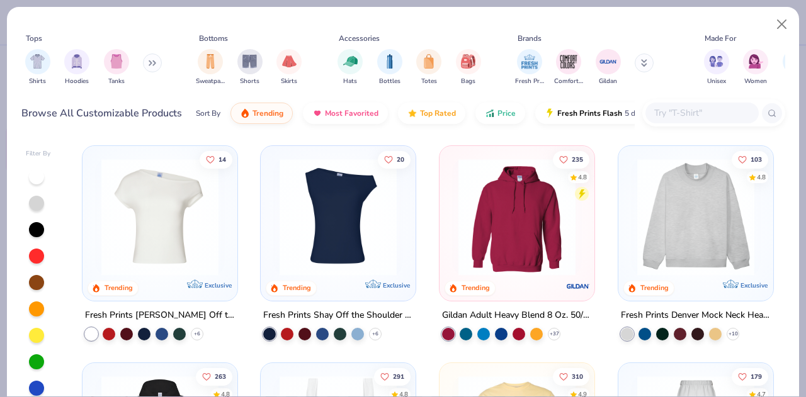
click at [493, 210] on img at bounding box center [517, 217] width 130 height 117
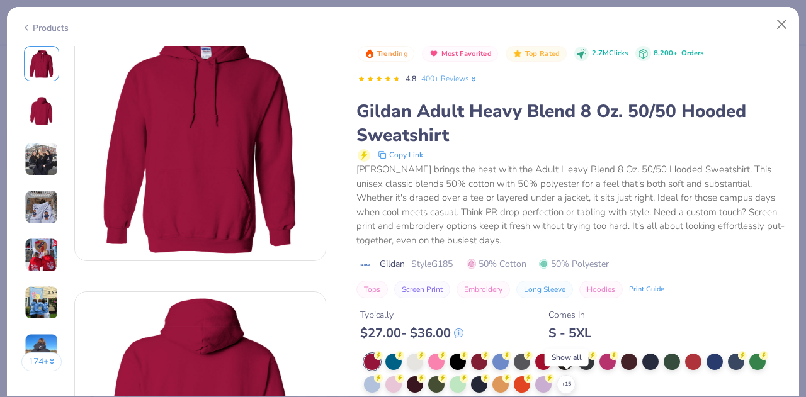
scroll to position [37, 0]
click at [568, 375] on div "+ 15" at bounding box center [566, 384] width 19 height 19
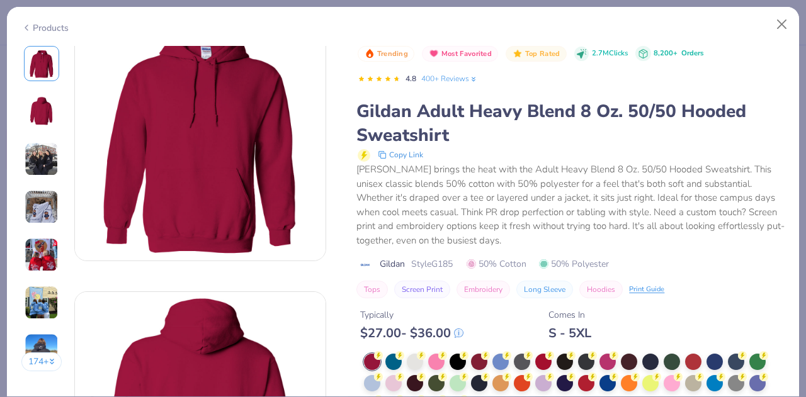
click at [702, 384] on div at bounding box center [693, 383] width 16 height 16
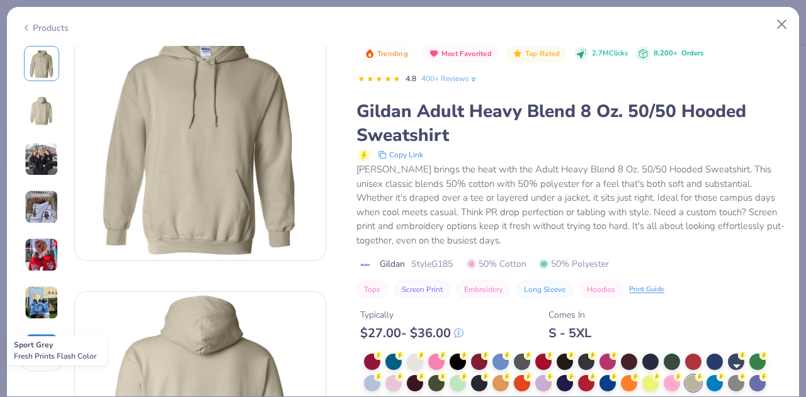
click at [742, 381] on div at bounding box center [736, 383] width 16 height 16
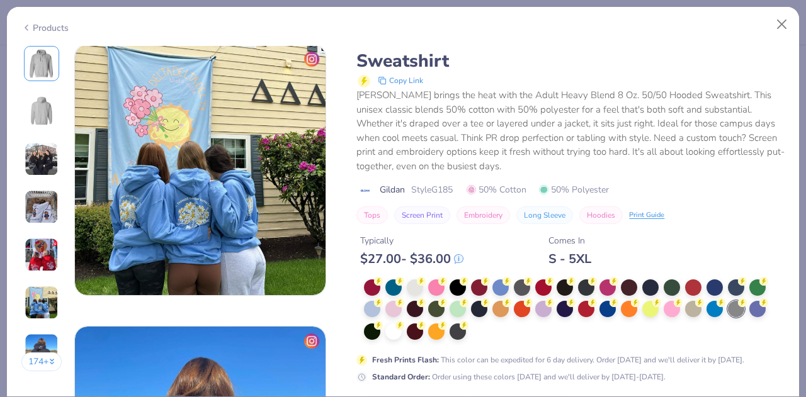
scroll to position [1462, 0]
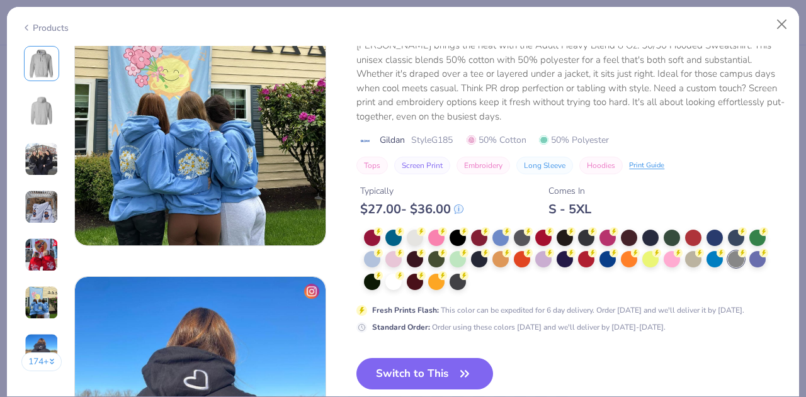
click at [421, 363] on button "Switch to This" at bounding box center [424, 373] width 137 height 31
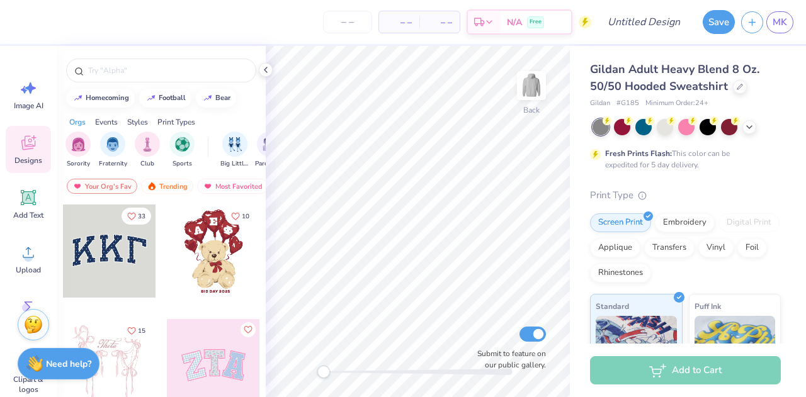
click at [736, 89] on div at bounding box center [740, 87] width 14 height 14
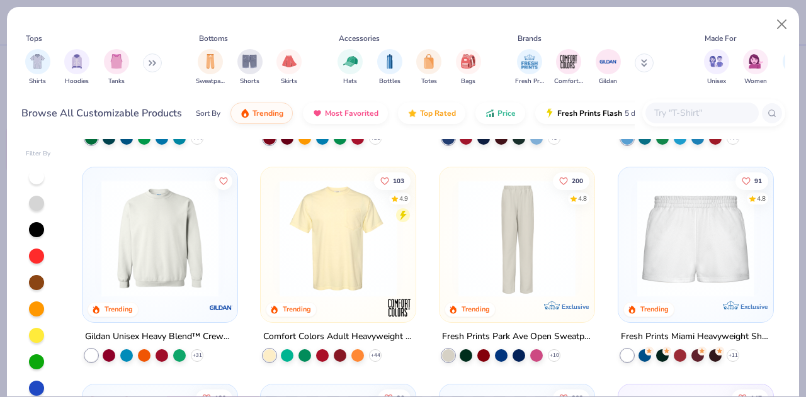
scroll to position [847, 0]
click at [666, 245] on img at bounding box center [696, 238] width 130 height 117
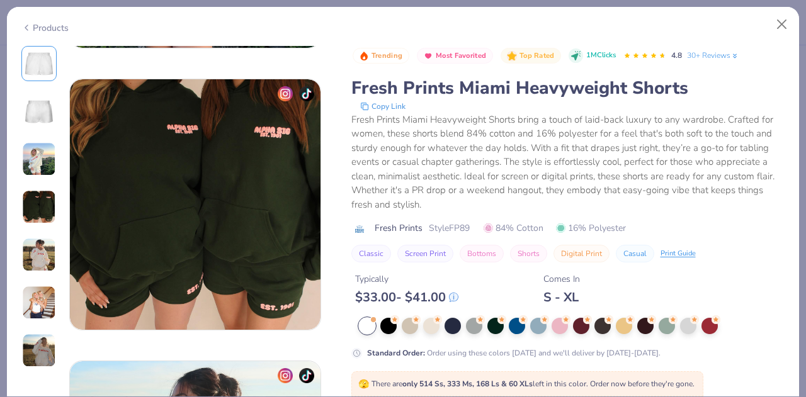
scroll to position [817, 0]
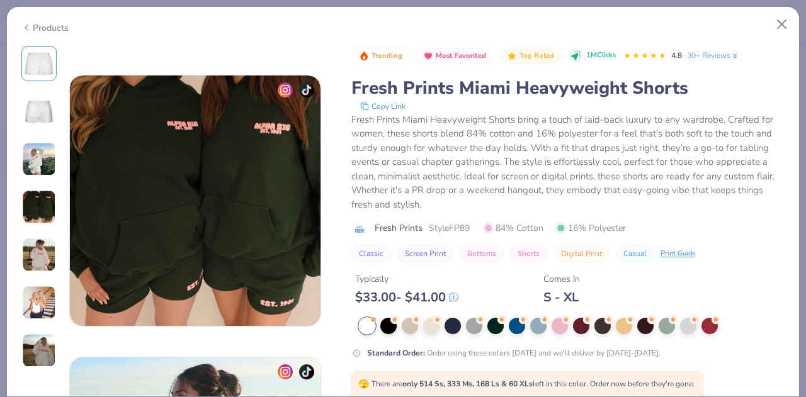
click at [42, 26] on div "Products" at bounding box center [44, 27] width 47 height 13
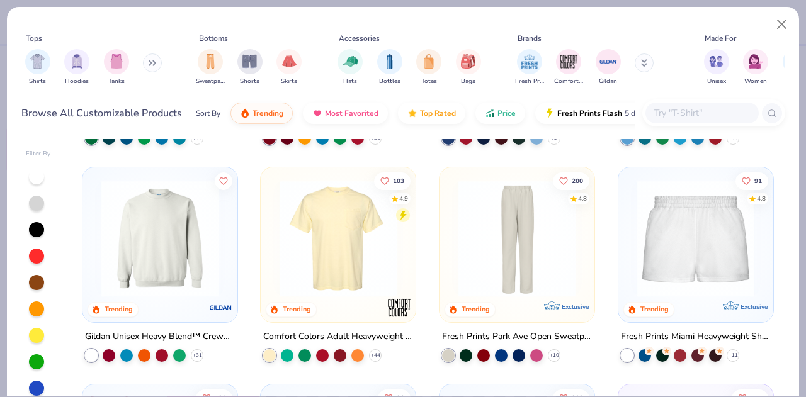
scroll to position [849, 0]
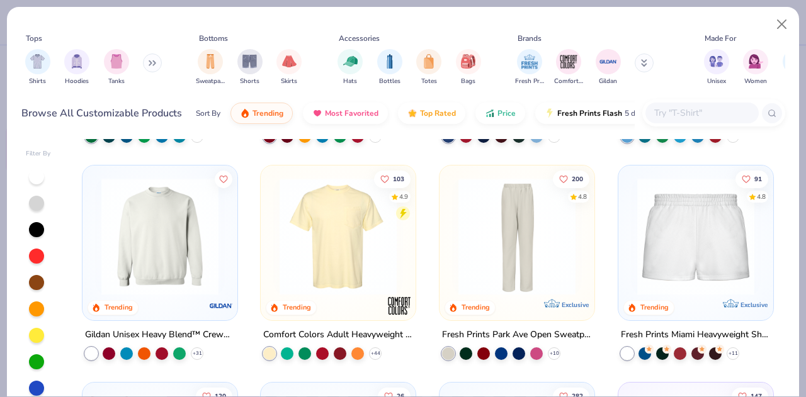
click at [662, 269] on img at bounding box center [696, 236] width 130 height 117
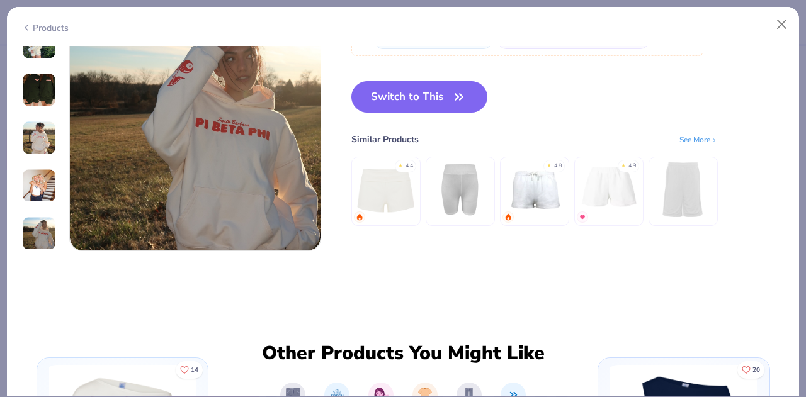
scroll to position [1739, 0]
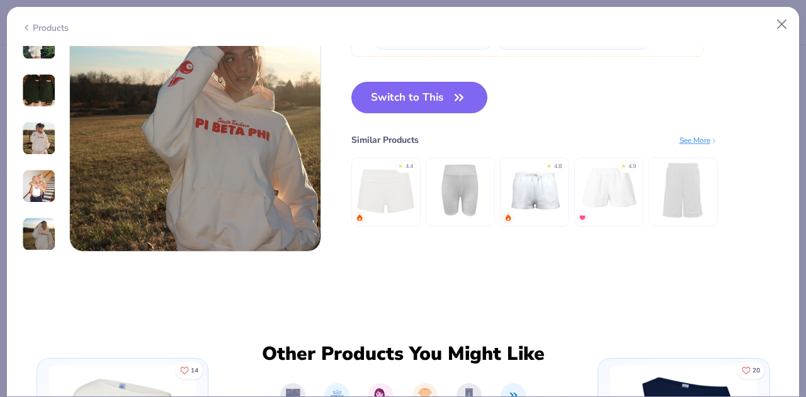
click at [521, 186] on img at bounding box center [534, 189] width 60 height 60
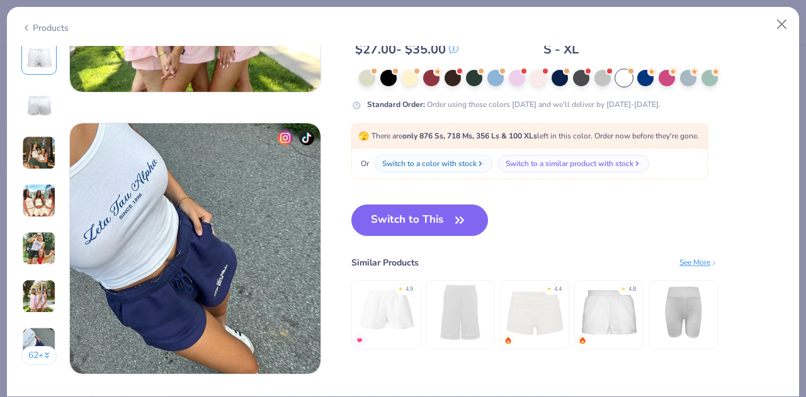
scroll to position [1617, 0]
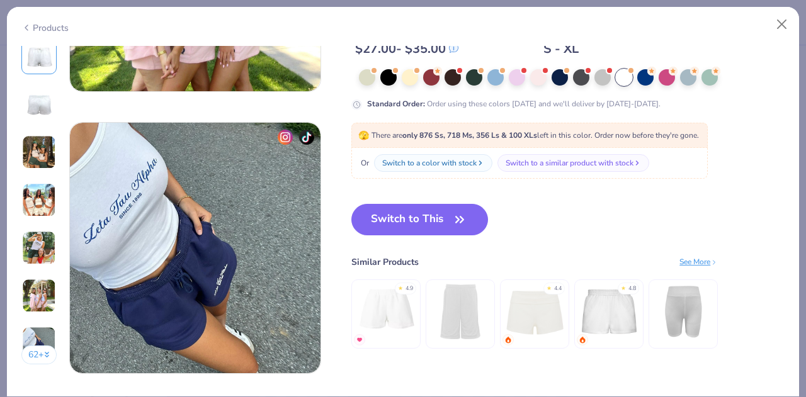
click at [421, 213] on button "Switch to This" at bounding box center [419, 219] width 137 height 31
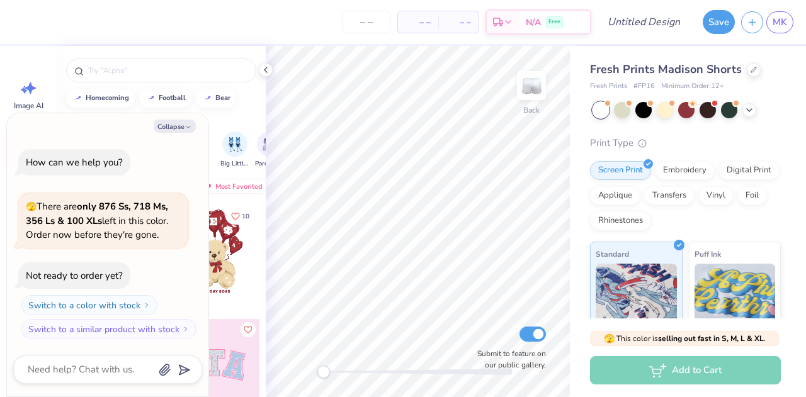
click at [676, 174] on div "Embroidery" at bounding box center [685, 170] width 60 height 19
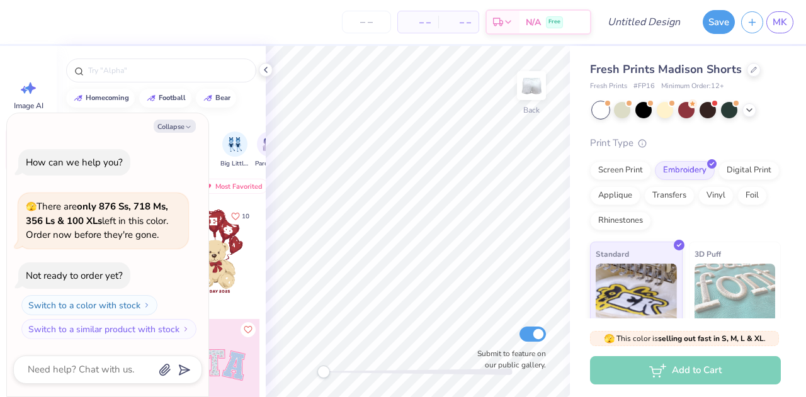
click at [634, 170] on div "Screen Print" at bounding box center [620, 170] width 61 height 19
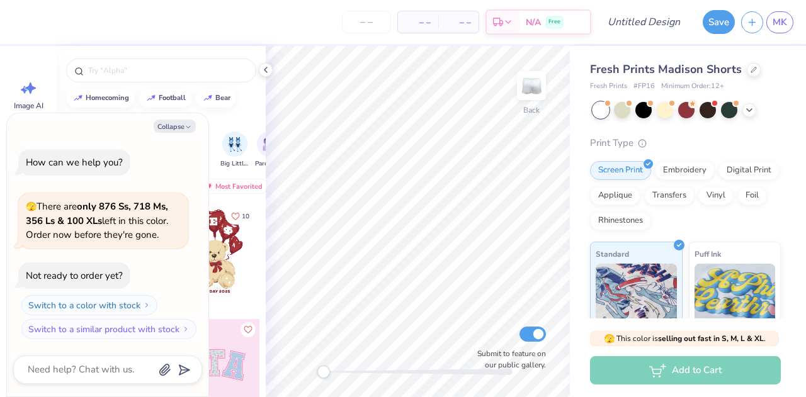
click at [190, 130] on icon "button" at bounding box center [189, 127] width 8 height 8
type textarea "x"
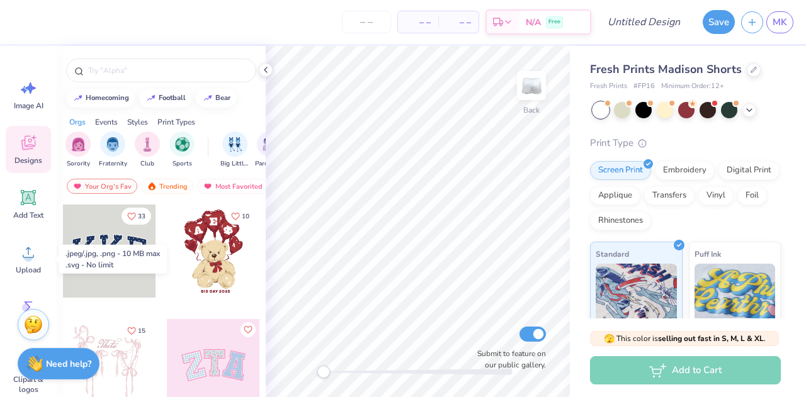
click at [18, 255] on div "Upload" at bounding box center [28, 259] width 45 height 47
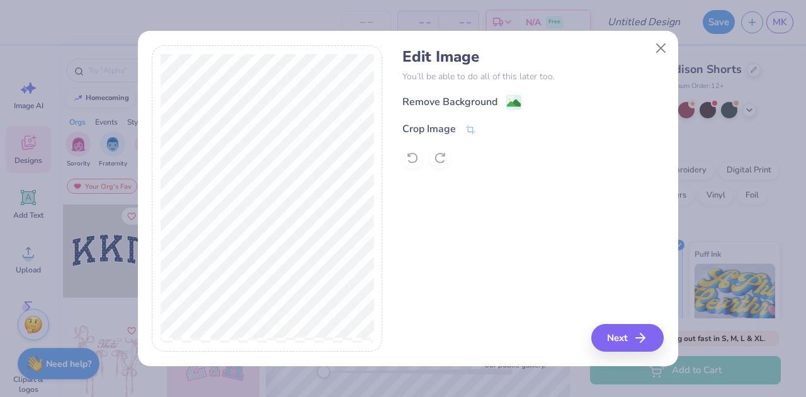
click at [472, 105] on div "Remove Background" at bounding box center [449, 101] width 95 height 15
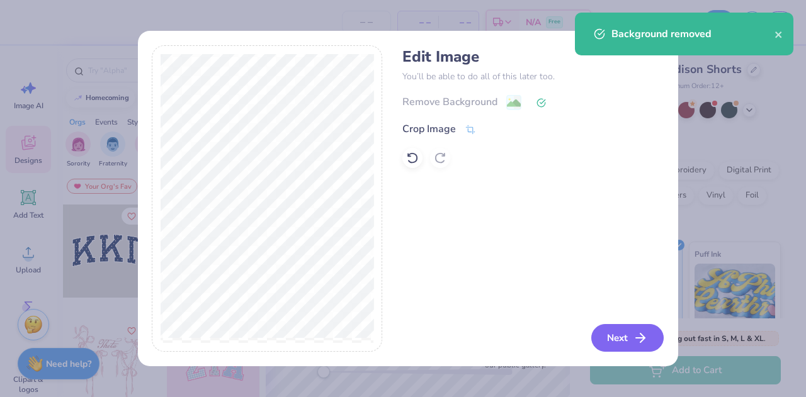
click at [630, 336] on button "Next" at bounding box center [627, 338] width 72 height 28
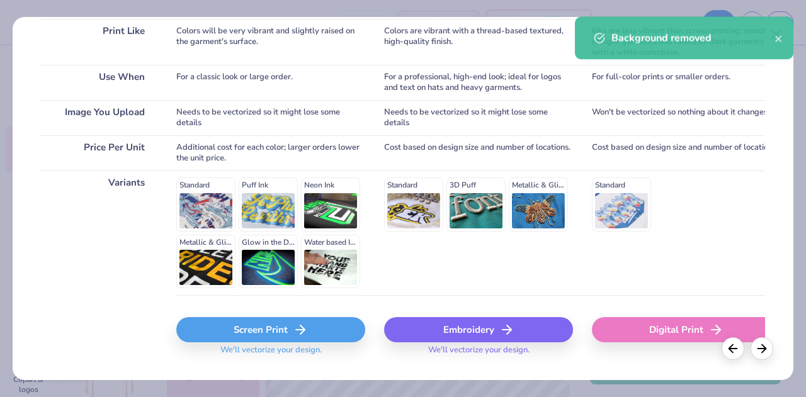
scroll to position [229, 0]
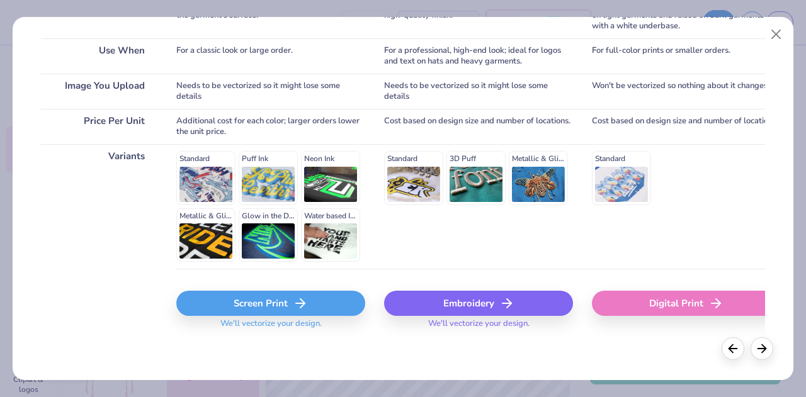
click at [339, 302] on div "Screen Print" at bounding box center [270, 303] width 189 height 25
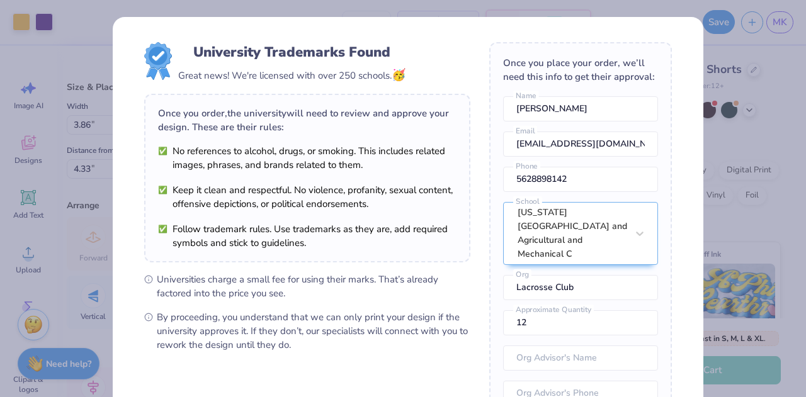
drag, startPoint x: 471, startPoint y: 270, endPoint x: 727, endPoint y: 135, distance: 288.7
click at [727, 135] on div "University Trademarks Found Great news! We're licensed with over 250 schools. 🥳…" at bounding box center [403, 198] width 806 height 397
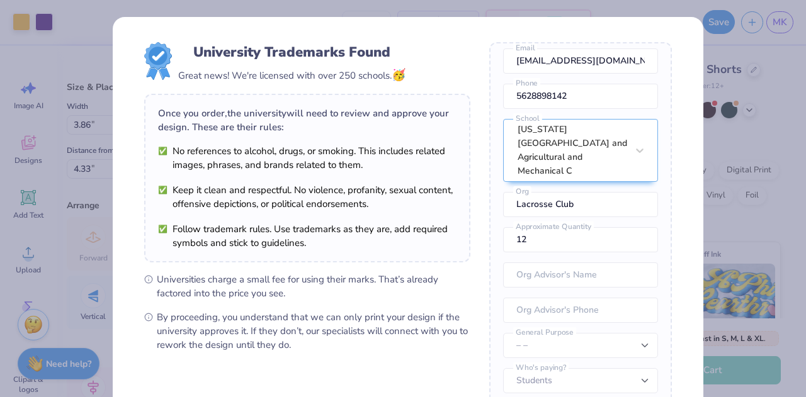
scroll to position [149, 0]
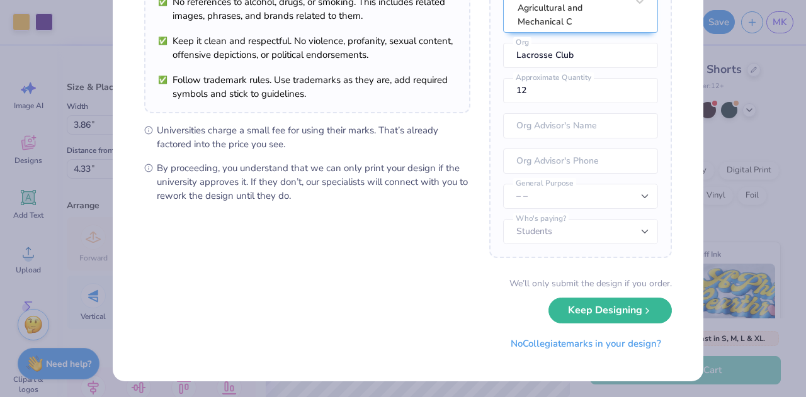
click at [626, 314] on button "Keep Designing" at bounding box center [610, 311] width 123 height 26
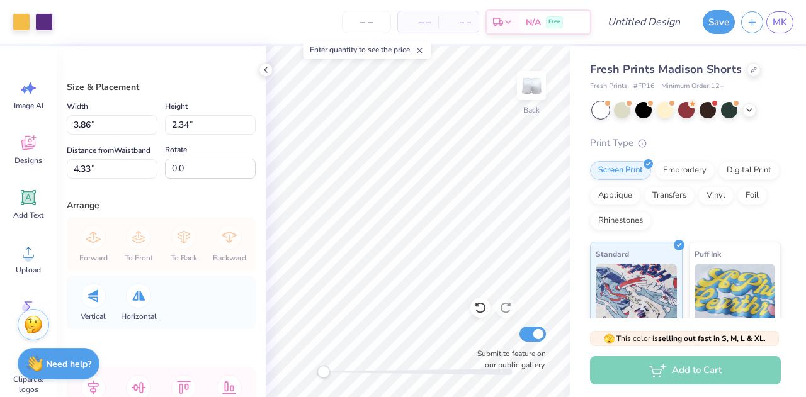
scroll to position [6, 0]
type input "2.90"
type input "1.76"
type input "6.29"
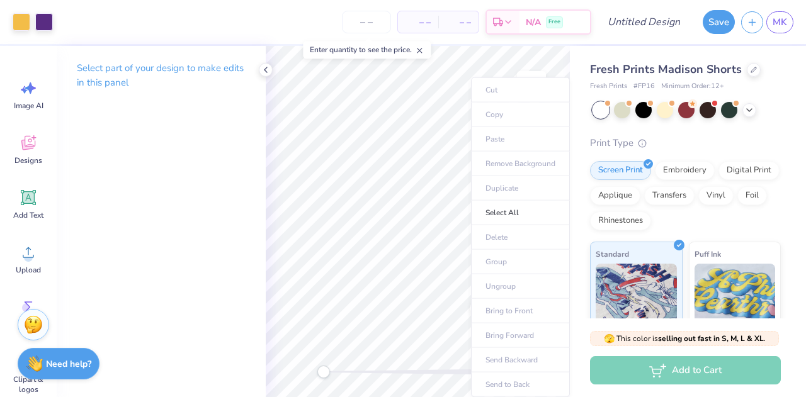
click at [574, 223] on div "Fresh Prints Madison Shorts Fresh Prints # FP16 Minimum Order: 12 + Print Type …" at bounding box center [688, 286] width 236 height 480
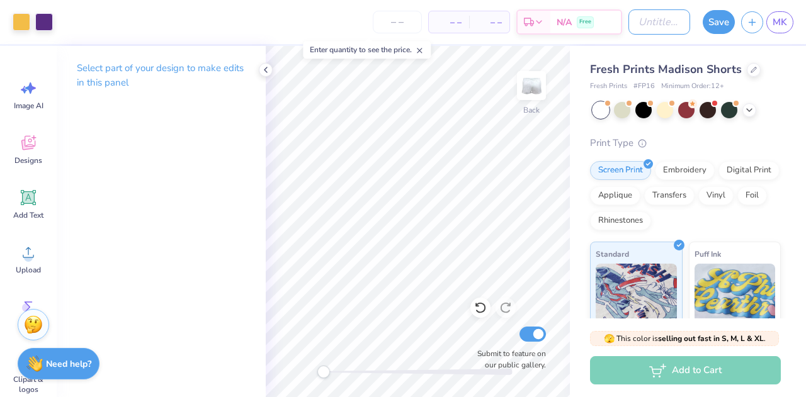
click at [657, 23] on input "Design Title" at bounding box center [659, 21] width 62 height 25
type input "Shorts"
click at [719, 21] on button "Save" at bounding box center [719, 22] width 32 height 24
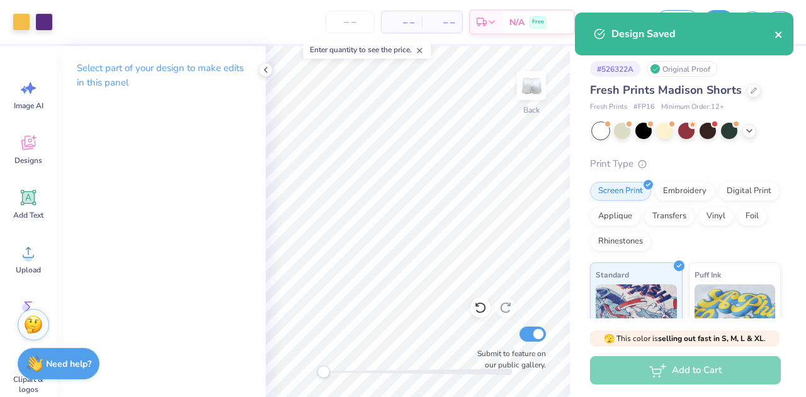
click at [777, 31] on icon "close" at bounding box center [779, 35] width 9 height 10
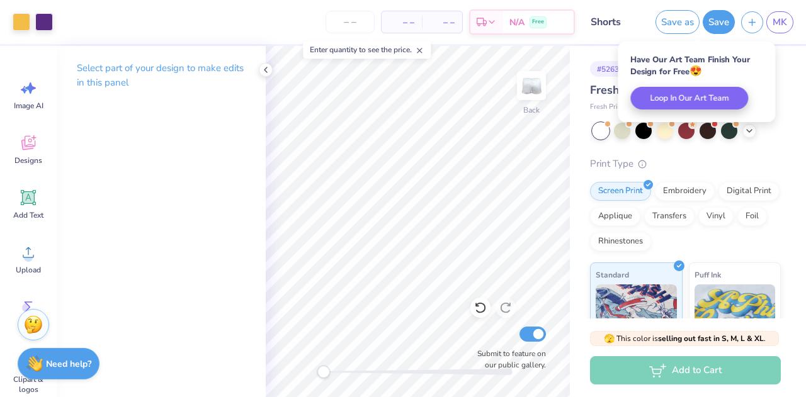
click at [749, 22] on line "button" at bounding box center [752, 22] width 6 height 0
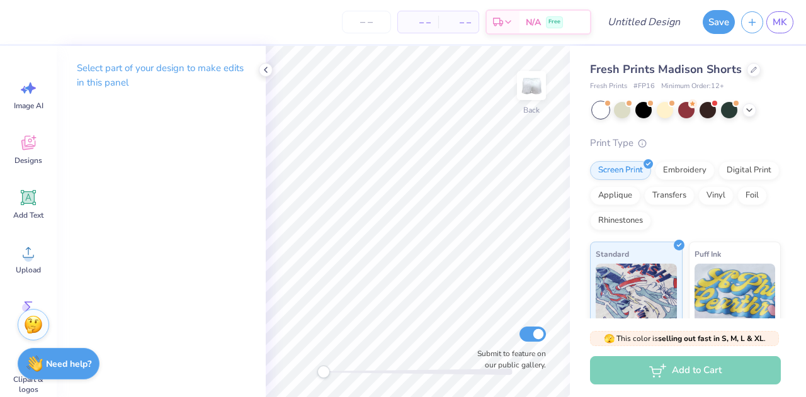
click at [747, 67] on div at bounding box center [754, 70] width 14 height 14
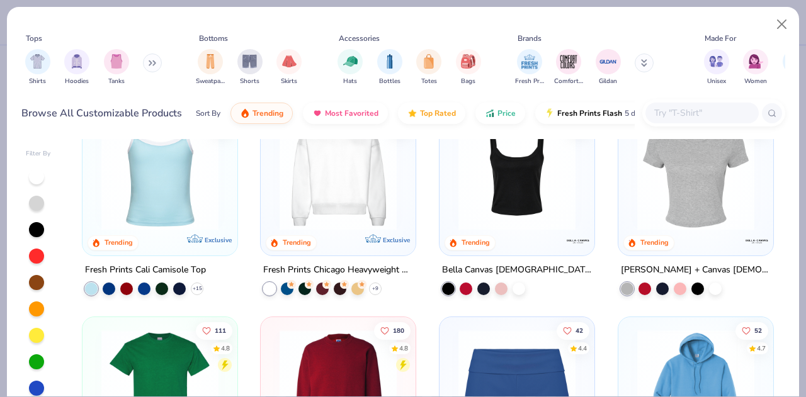
scroll to position [496, 0]
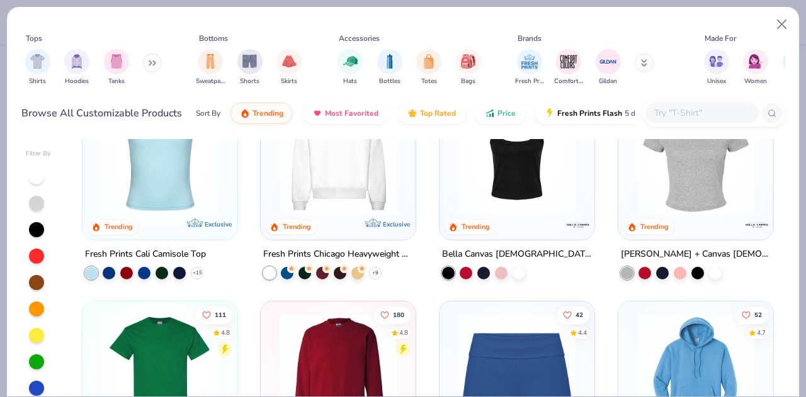
click at [467, 67] on img "filter for Bags" at bounding box center [468, 61] width 14 height 14
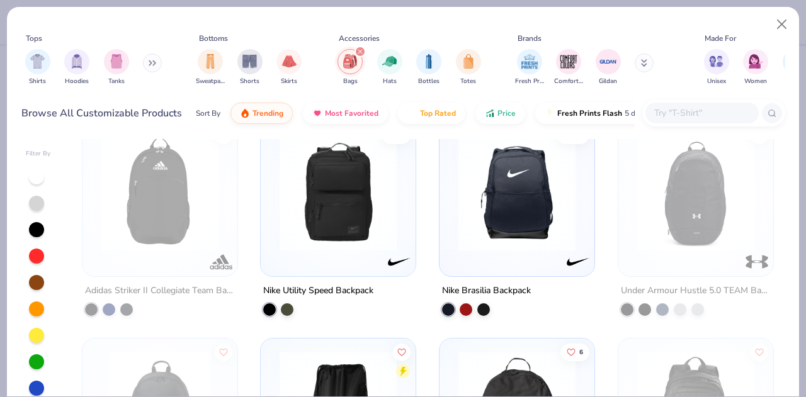
scroll to position [21, 0]
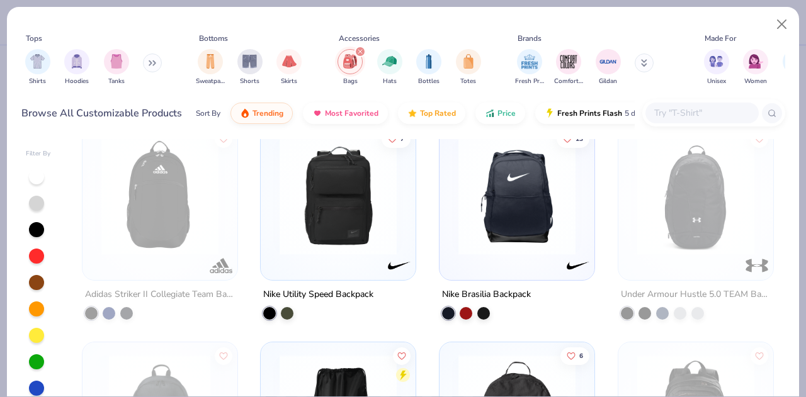
click at [336, 210] on img at bounding box center [338, 196] width 130 height 117
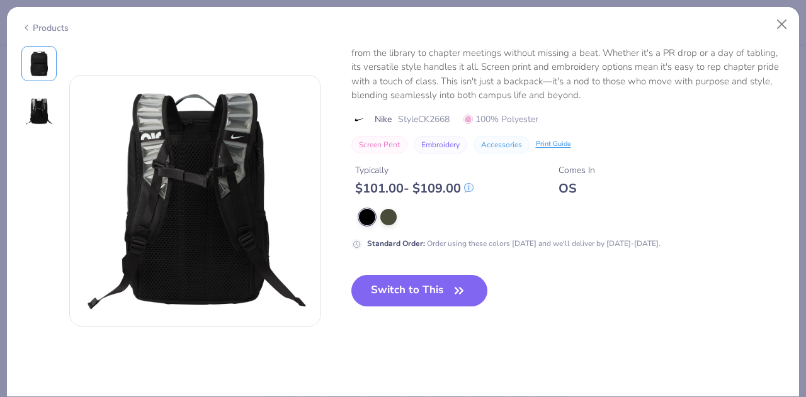
scroll to position [254, 0]
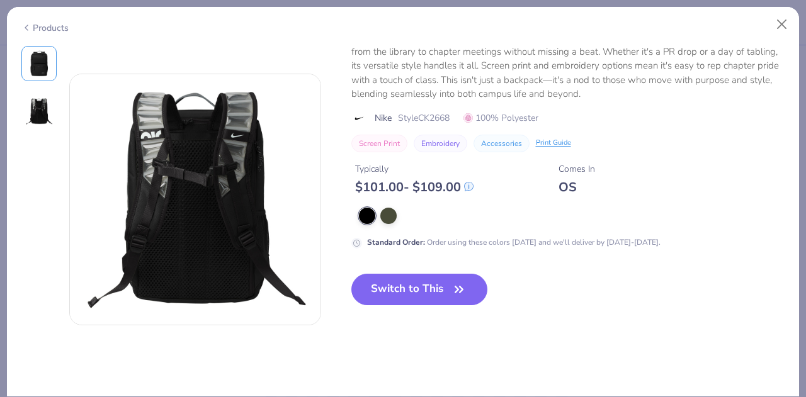
click at [403, 291] on button "Switch to This" at bounding box center [419, 289] width 137 height 31
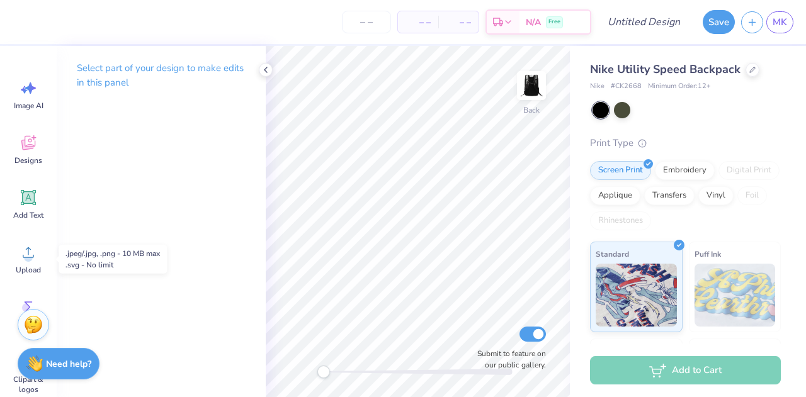
click at [29, 261] on circle at bounding box center [28, 257] width 9 height 9
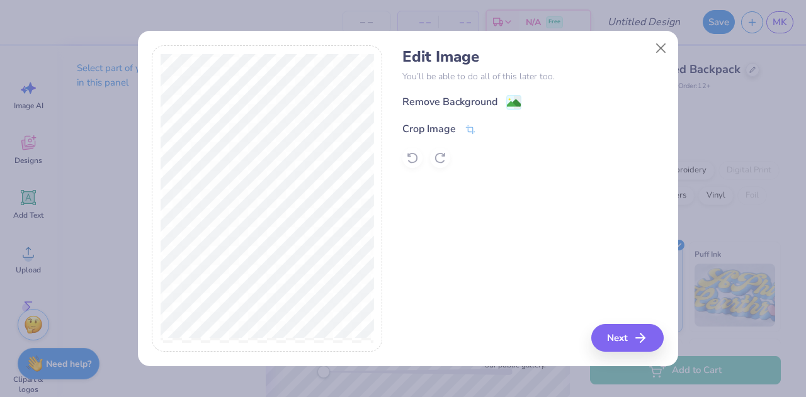
click at [437, 99] on div "Remove Background" at bounding box center [449, 101] width 95 height 15
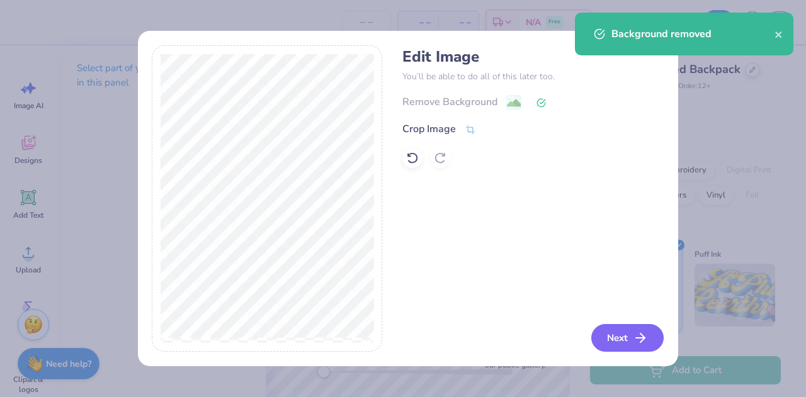
click at [620, 348] on button "Next" at bounding box center [627, 338] width 72 height 28
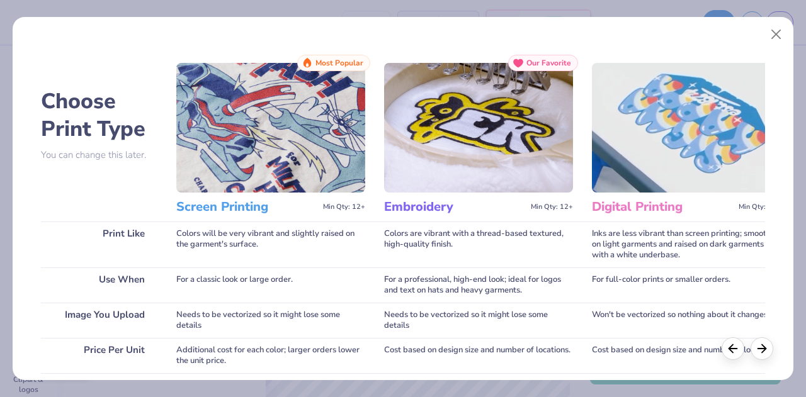
scroll to position [229, 0]
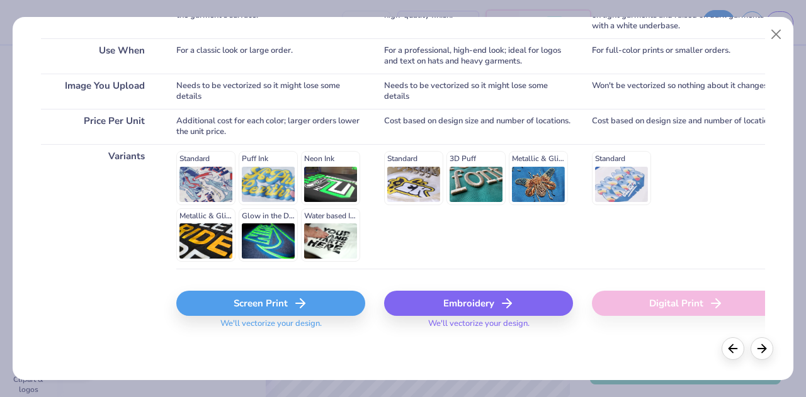
click at [350, 297] on div "Screen Print" at bounding box center [270, 303] width 189 height 25
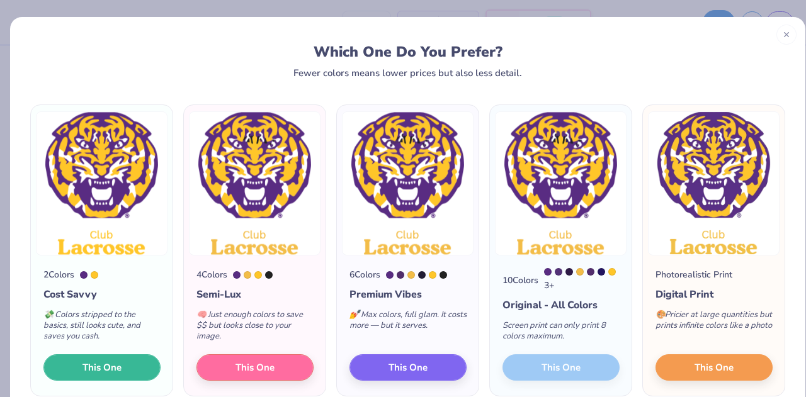
click at [126, 368] on button "This One" at bounding box center [101, 368] width 117 height 26
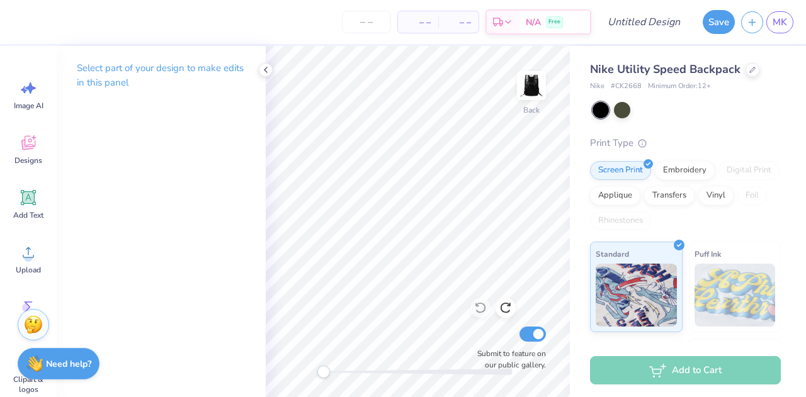
click at [503, 310] on icon at bounding box center [505, 308] width 13 height 13
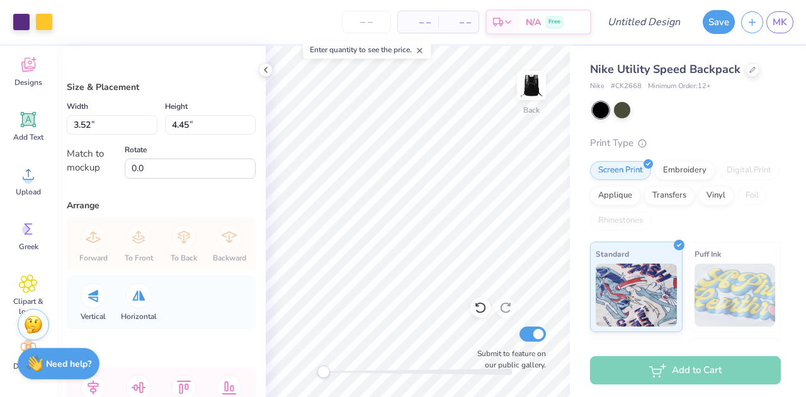
scroll to position [154, 0]
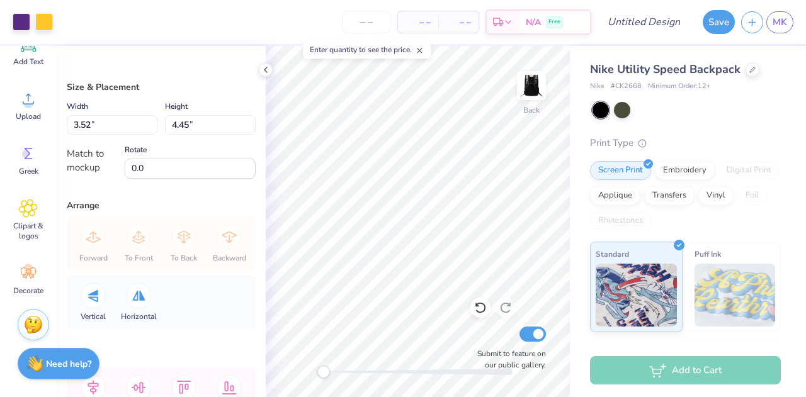
click at [25, 208] on icon at bounding box center [29, 209] width 8 height 8
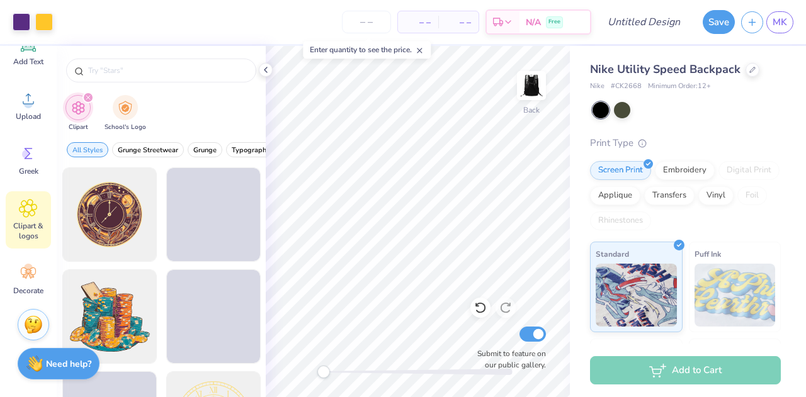
click at [121, 71] on input "text" at bounding box center [167, 70] width 161 height 13
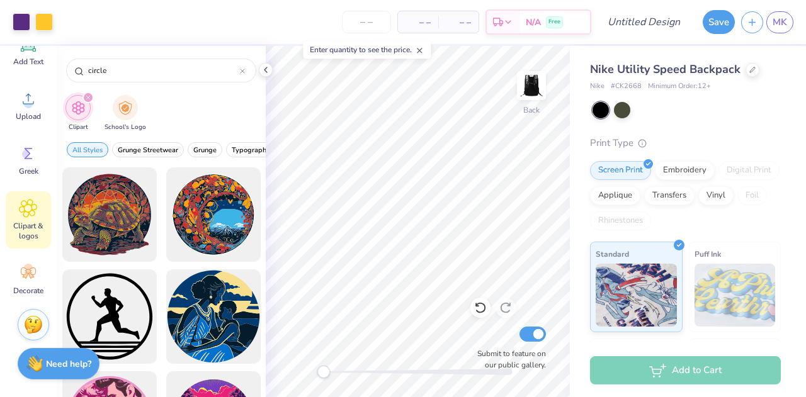
click at [88, 71] on input "circle" at bounding box center [163, 70] width 153 height 13
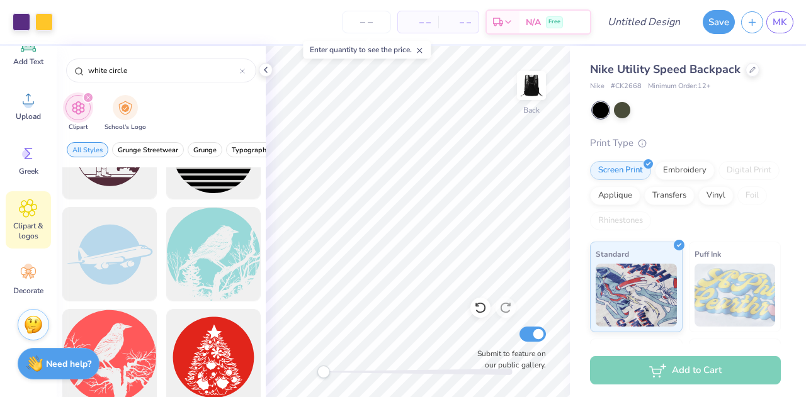
scroll to position [370, 0]
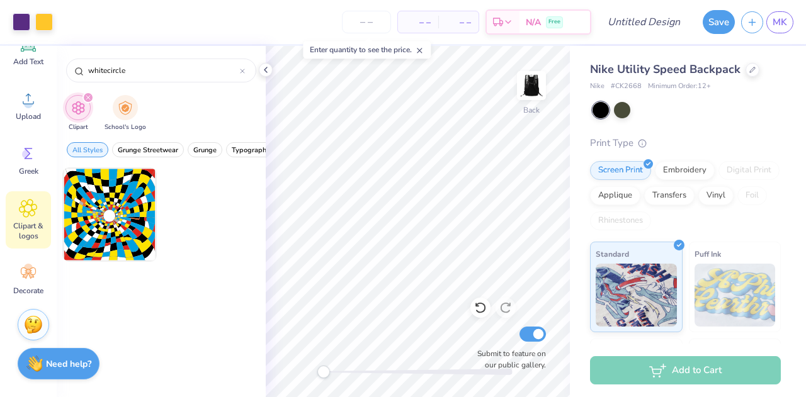
type input "whitecircle"
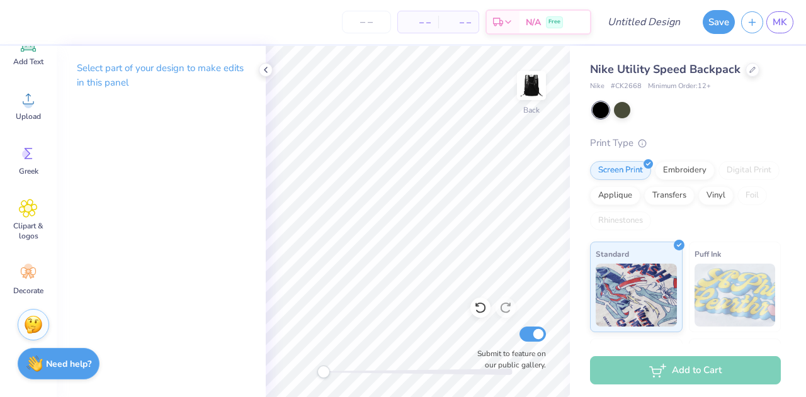
click at [778, 16] on span "MK" at bounding box center [780, 22] width 14 height 14
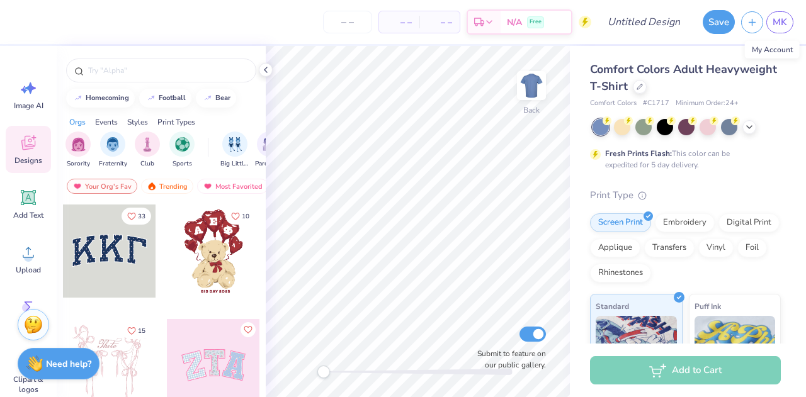
scroll to position [234, 0]
